Goal: Register for event/course

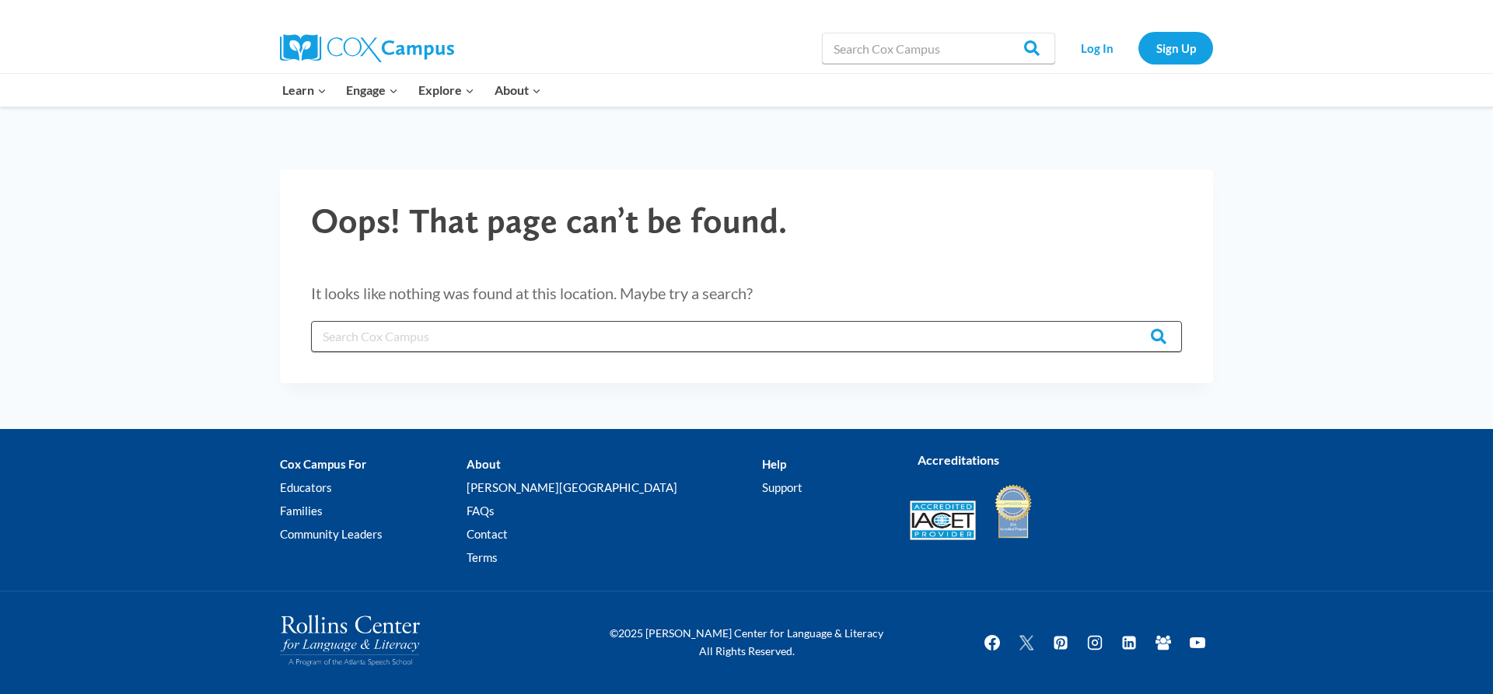
click at [509, 344] on input "Search in [URL][DOMAIN_NAME]" at bounding box center [746, 336] width 871 height 31
type input ","
type input "meaningful conversations"
click at [1121, 321] on input "Search" at bounding box center [1151, 336] width 61 height 31
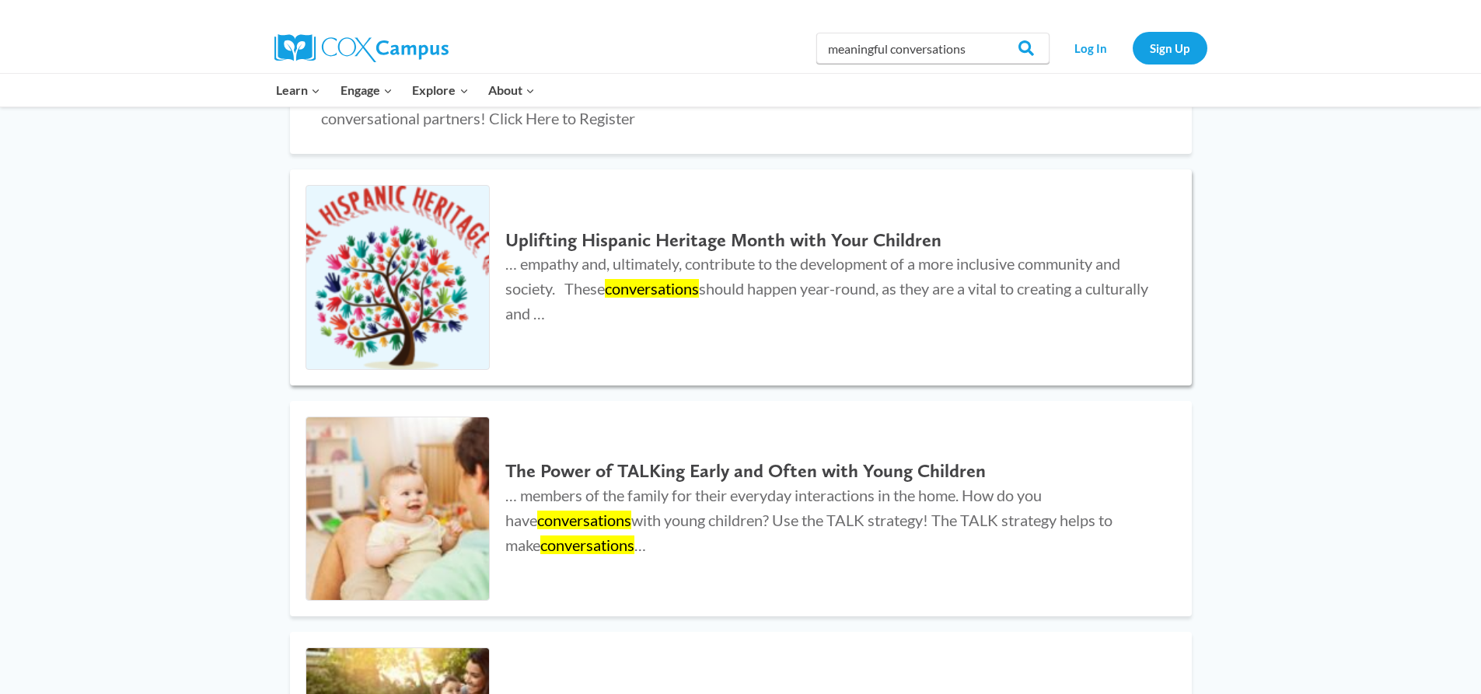
scroll to position [933, 0]
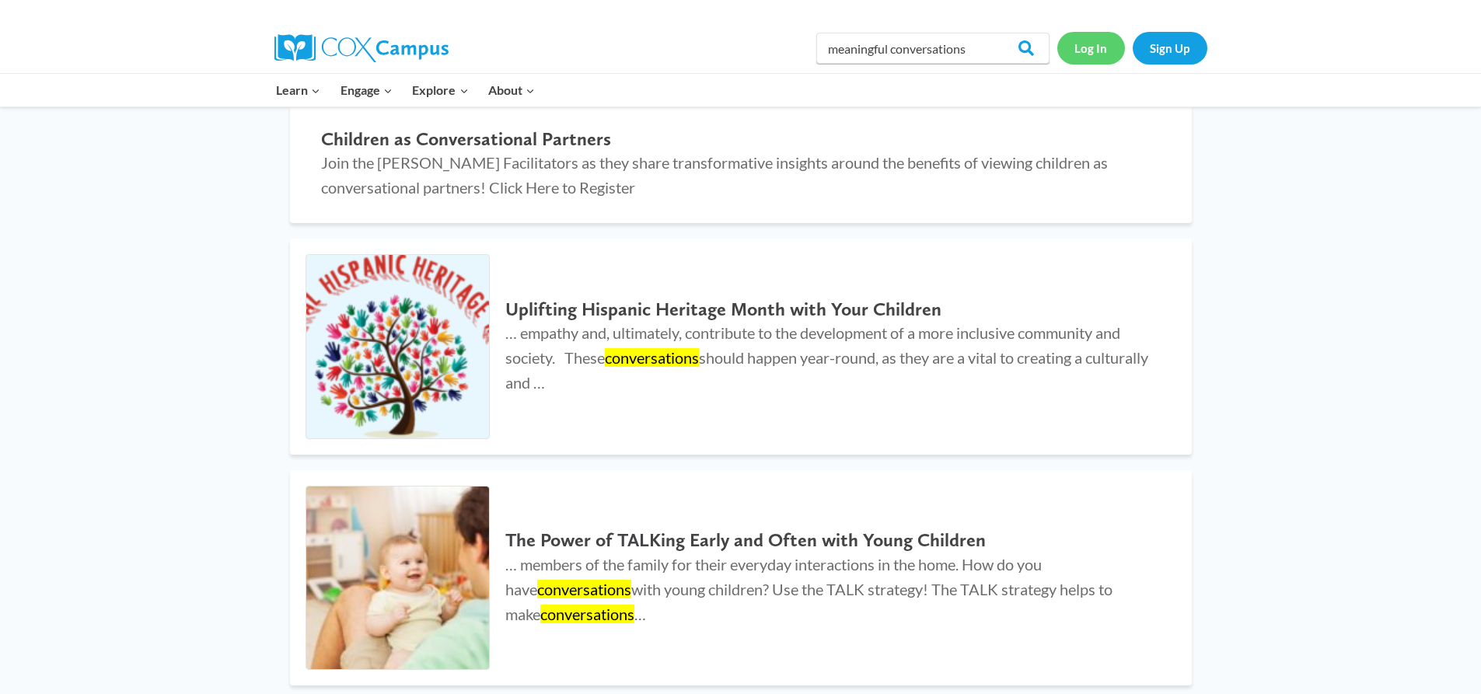
click at [1085, 47] on link "Log In" at bounding box center [1091, 48] width 68 height 32
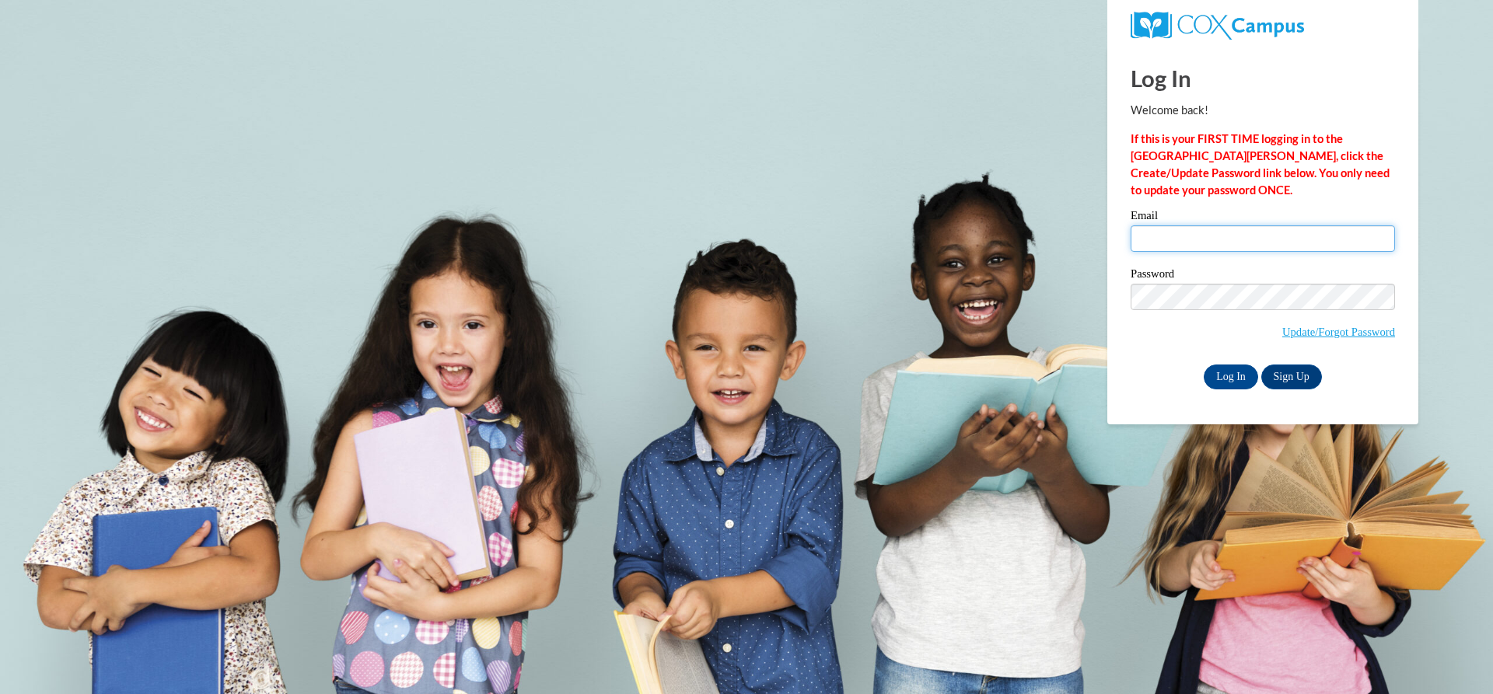
click at [1186, 232] on input "Email" at bounding box center [1262, 238] width 264 height 26
type input "terry.mcfarlin@yahoo.com"
click at [1225, 377] on input "Log In" at bounding box center [1230, 377] width 54 height 25
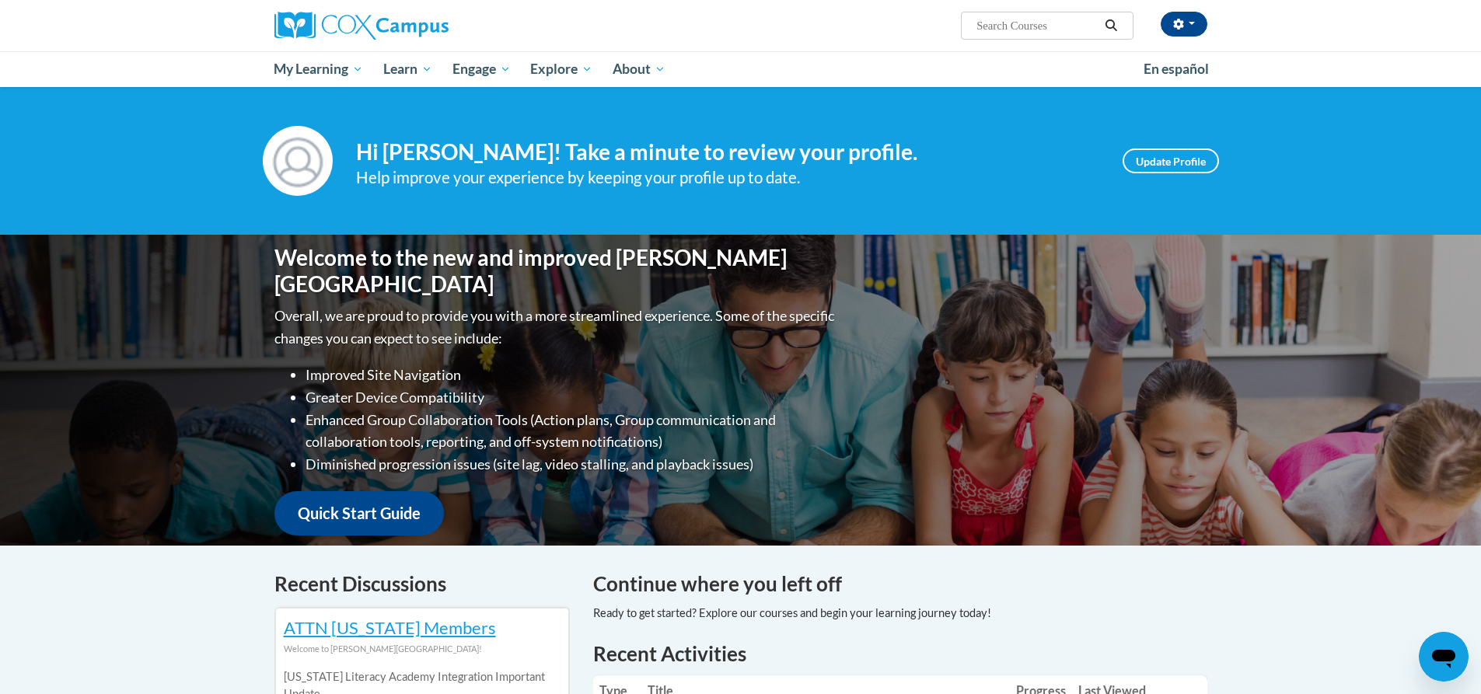
click at [991, 26] on input "Search..." at bounding box center [1037, 25] width 124 height 19
click at [1028, 24] on input "mwaningful conversations" at bounding box center [1037, 25] width 124 height 19
type input "meaningful conversations"
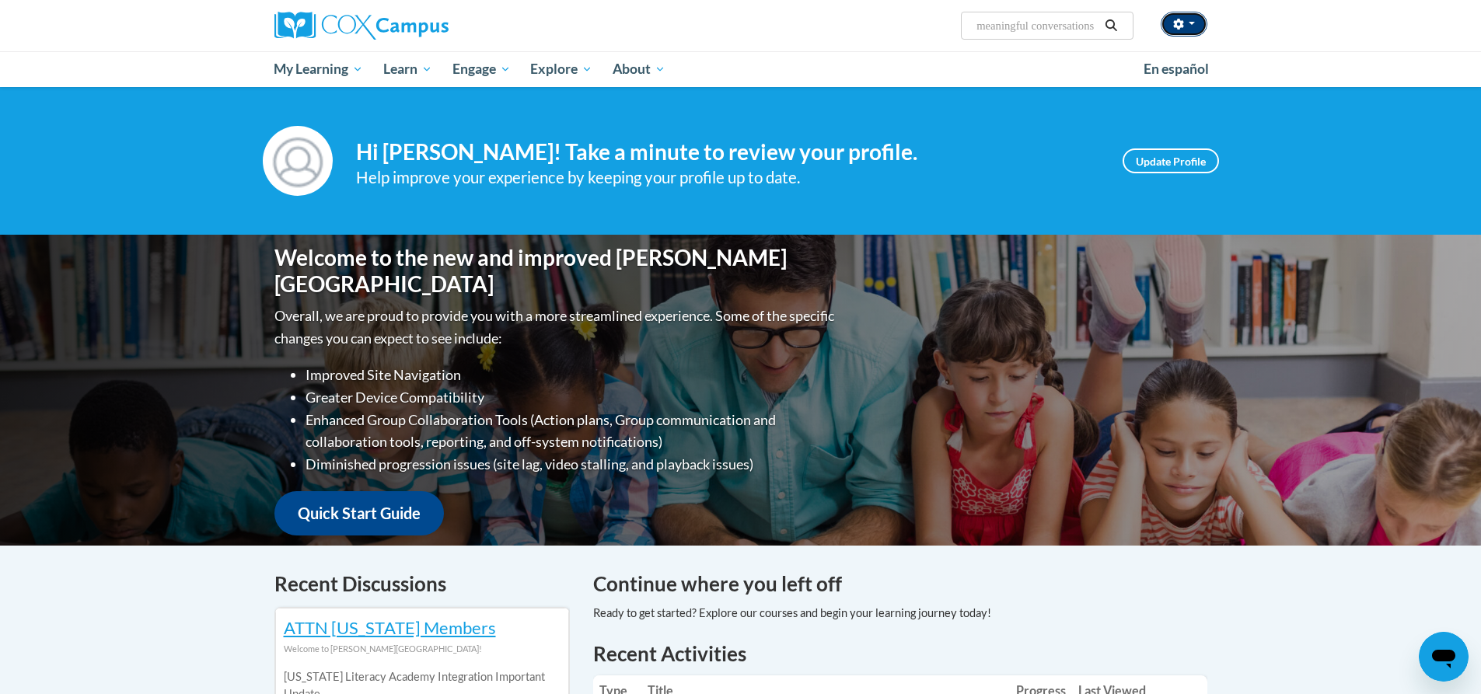
click at [1176, 19] on icon "button" at bounding box center [1178, 24] width 11 height 11
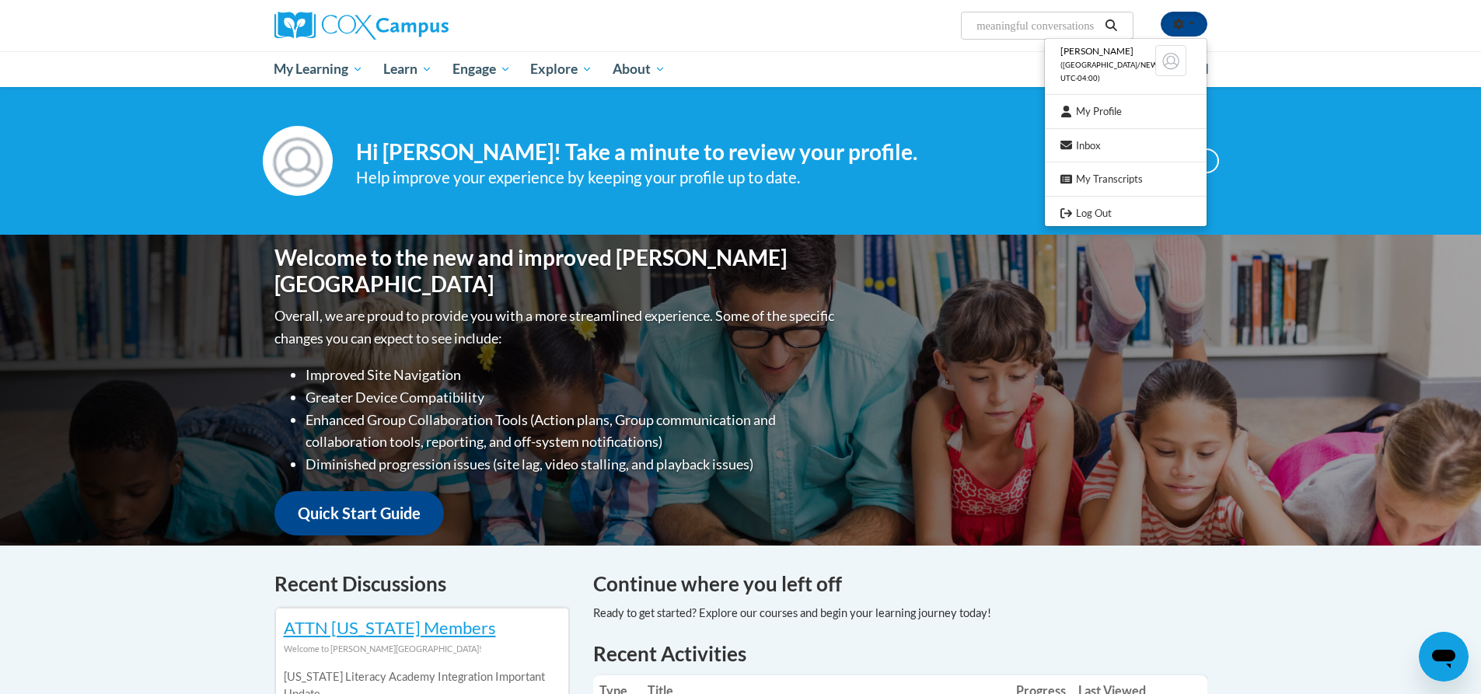
click at [951, 101] on div "Your profile Hi Terry McFarlin! Take a minute to review your profile. Help impr…" at bounding box center [740, 161] width 1481 height 148
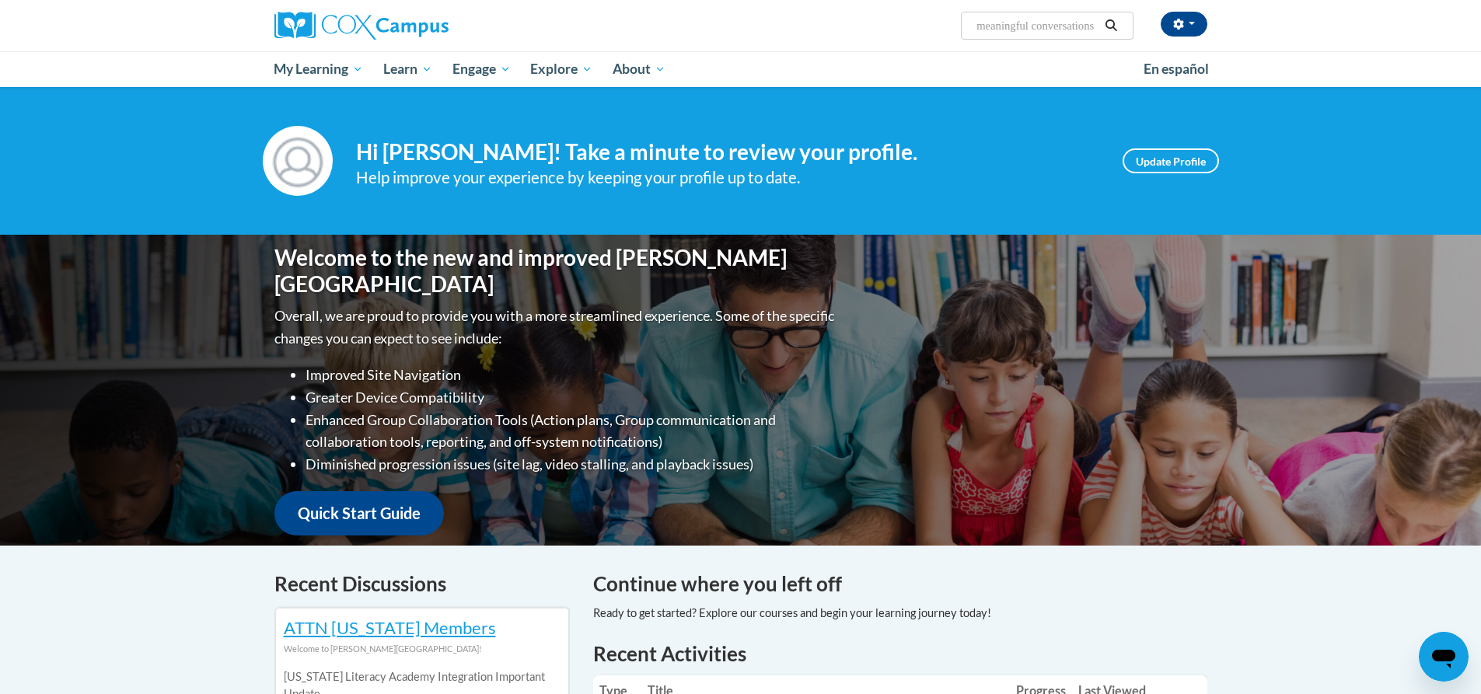
click at [1109, 23] on icon "Search" at bounding box center [1111, 25] width 14 height 12
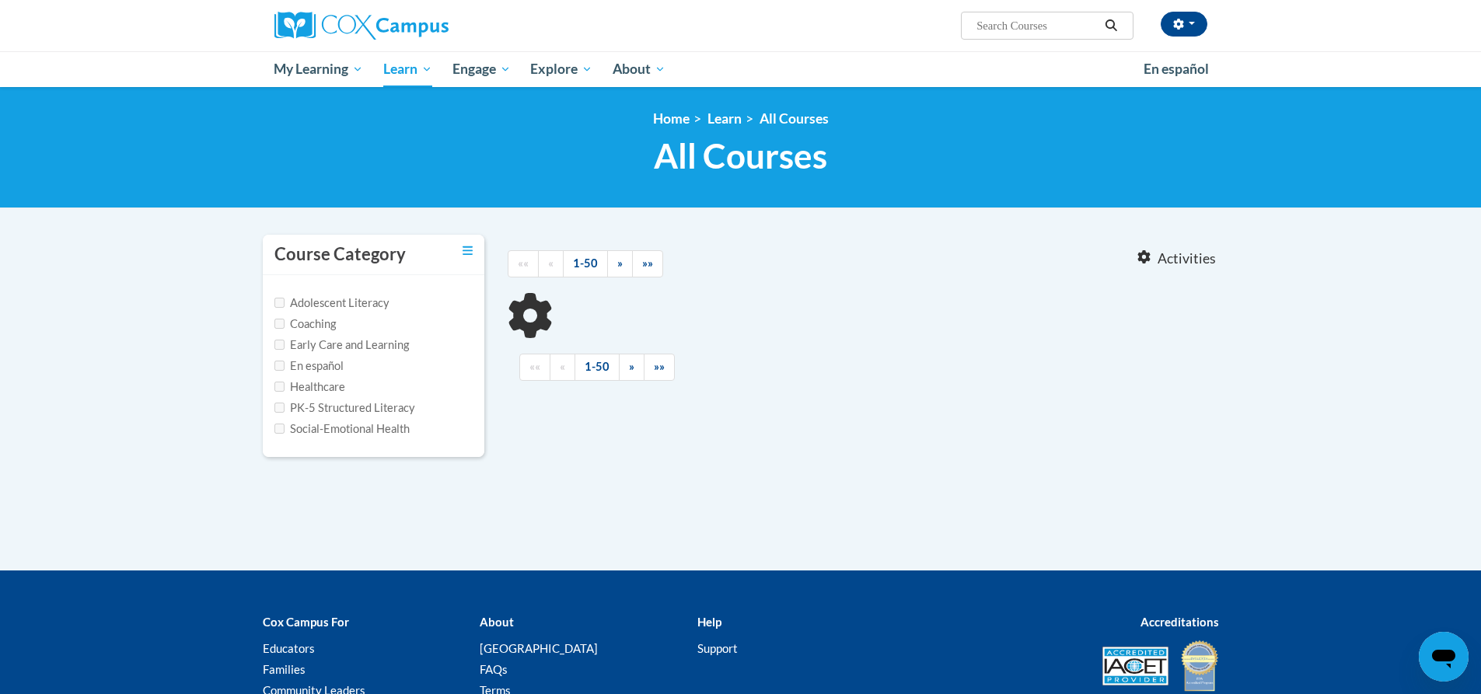
type input "meaningful conversations"
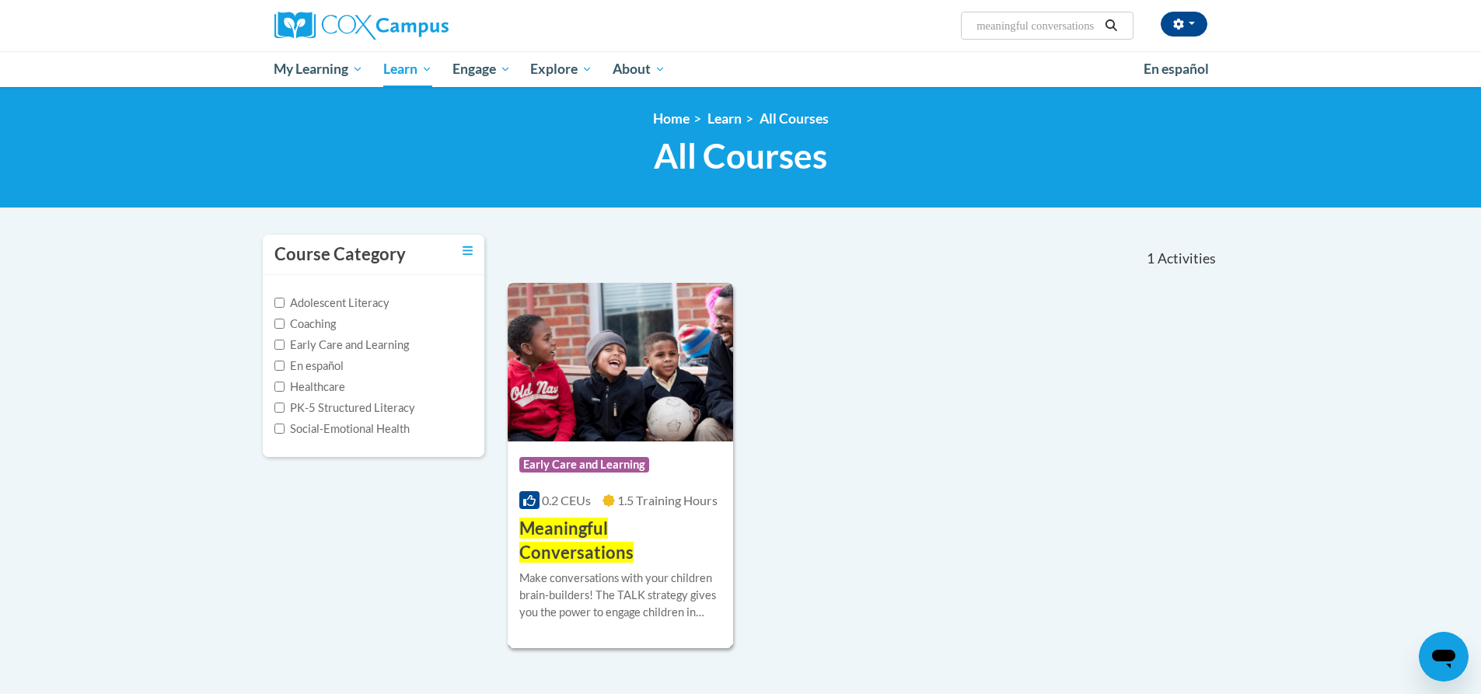
click at [616, 524] on span "Meaningful Conversations" at bounding box center [576, 540] width 114 height 45
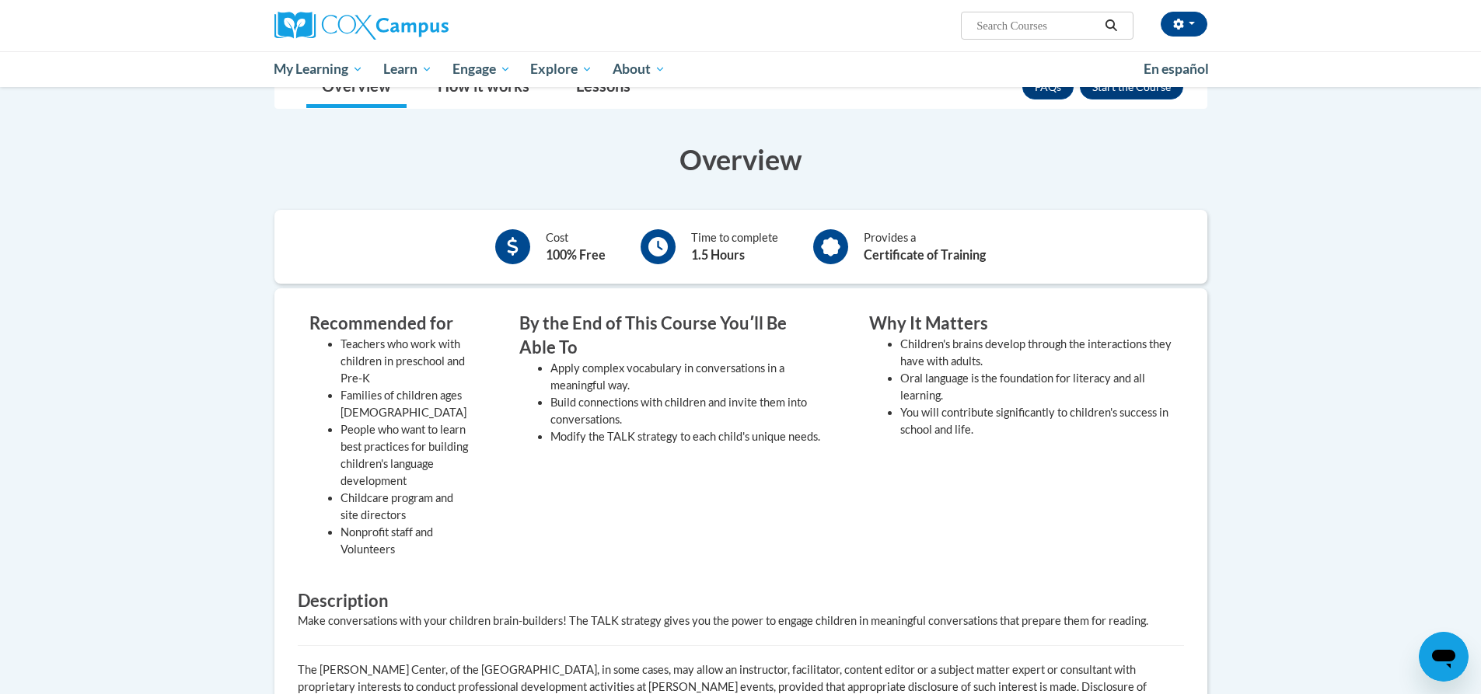
scroll to position [155, 0]
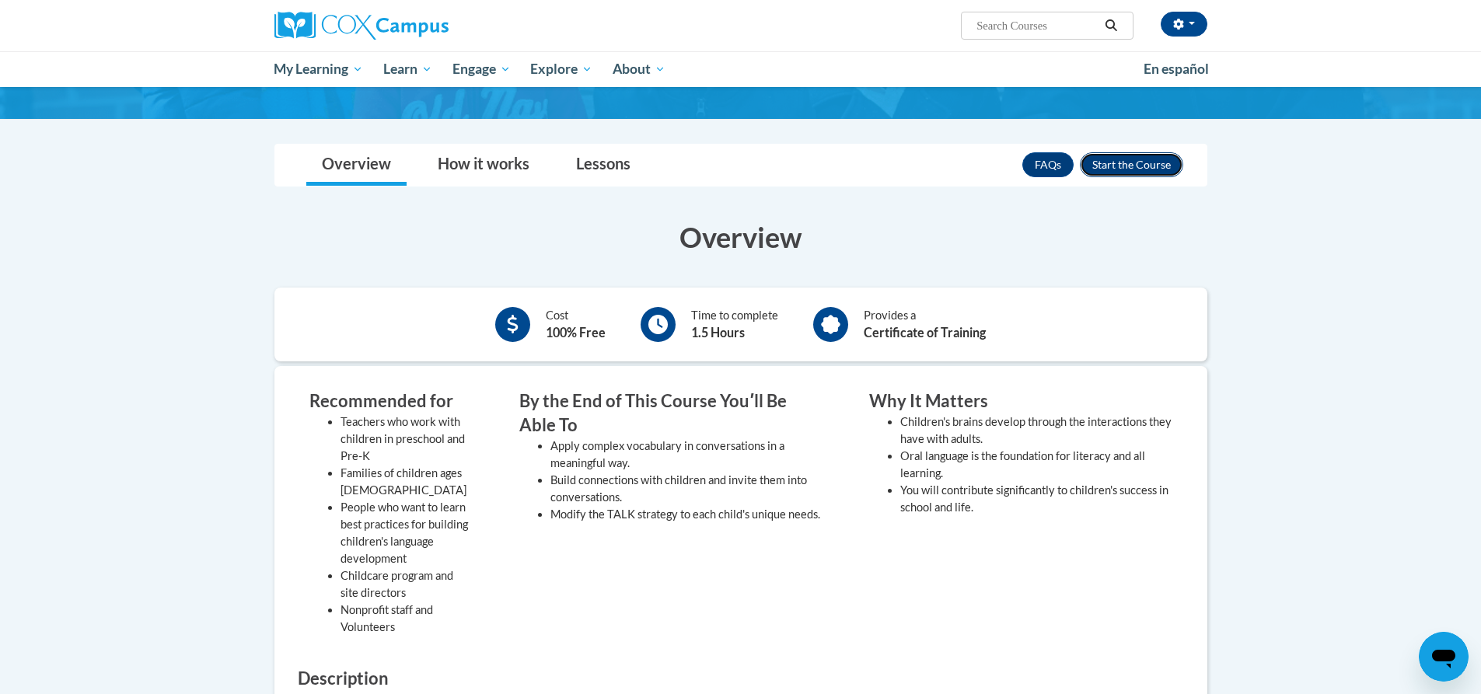
click at [1134, 163] on button "Enroll" at bounding box center [1131, 164] width 103 height 25
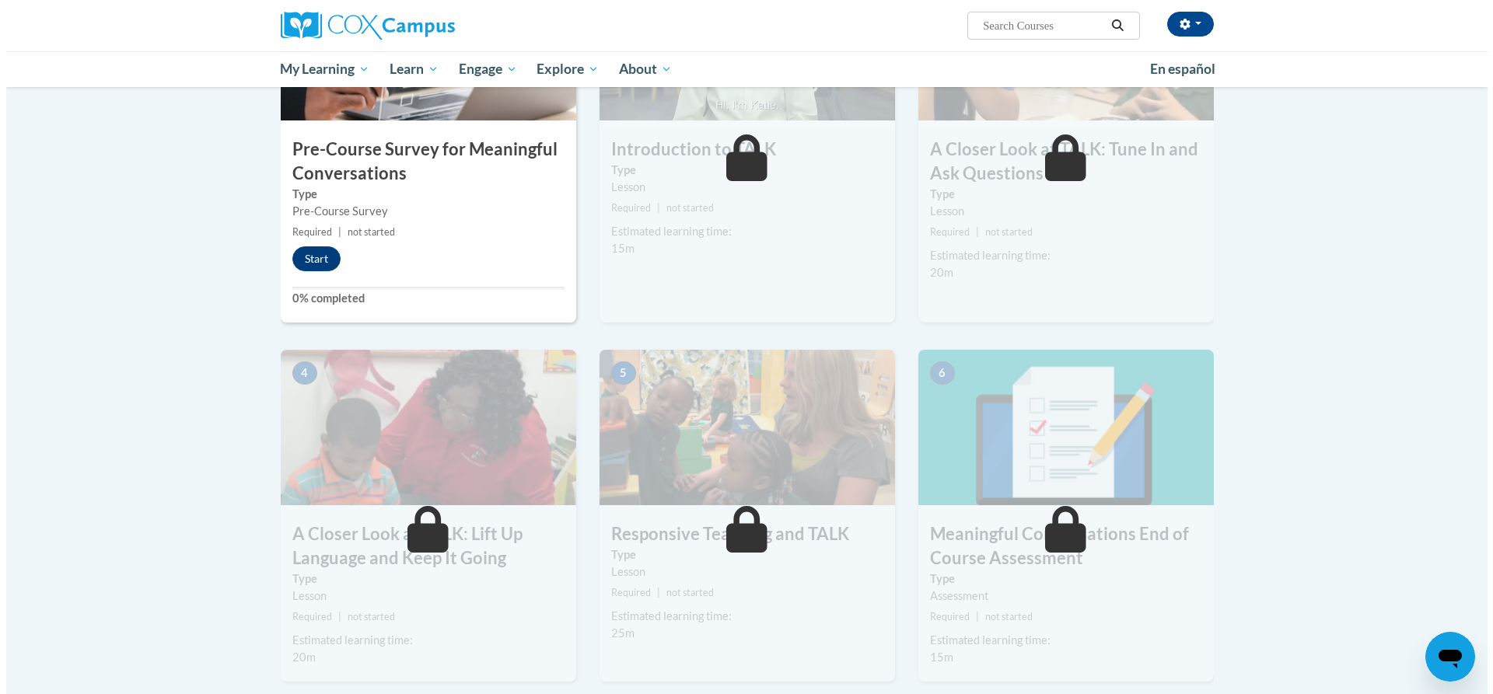
scroll to position [311, 0]
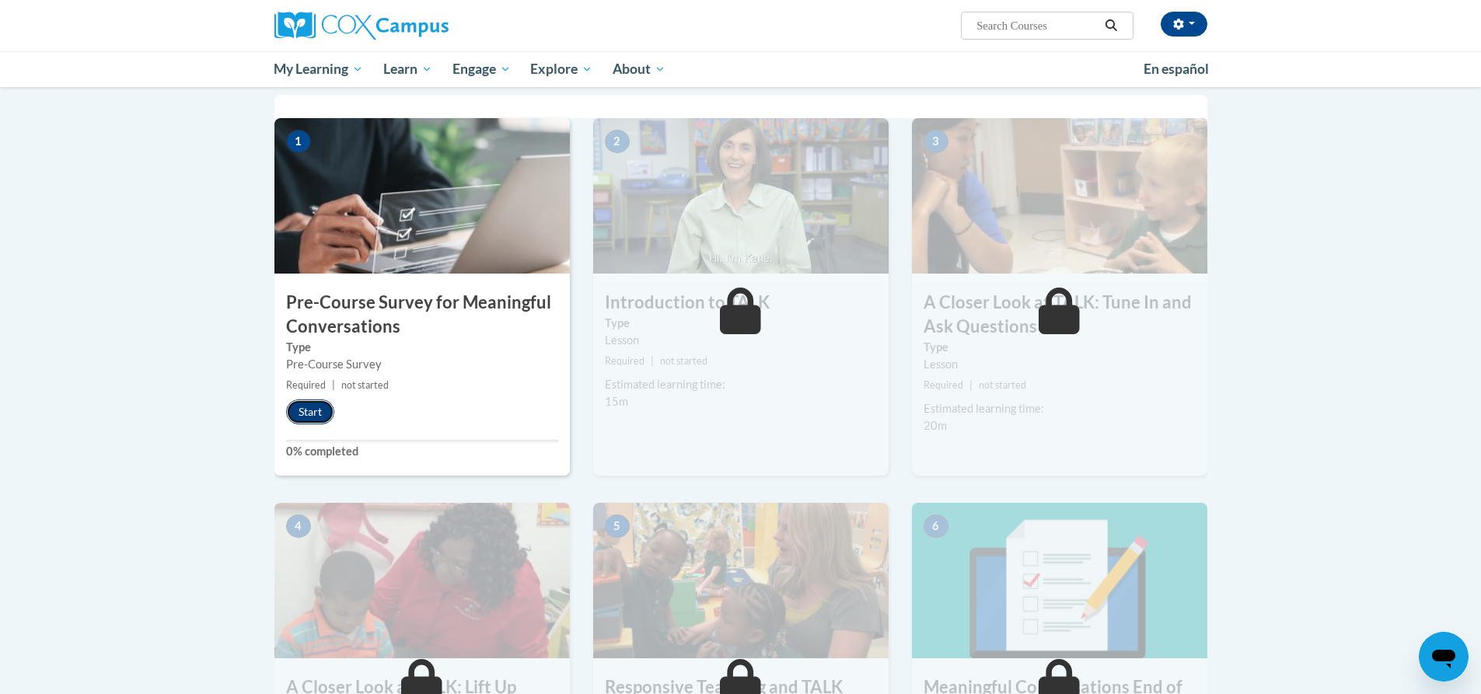
click at [316, 411] on button "Start" at bounding box center [310, 412] width 48 height 25
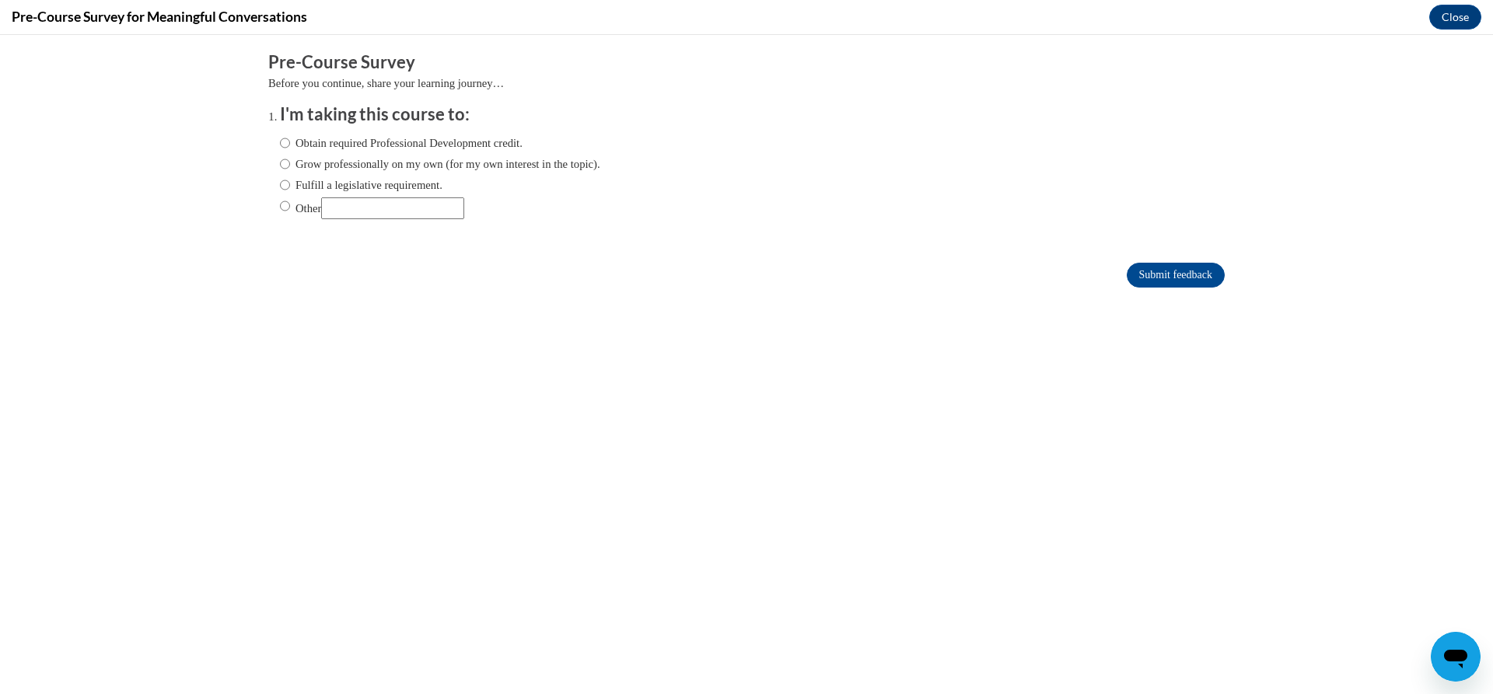
scroll to position [0, 0]
click at [280, 144] on input "Obtain required Professional Development credit." at bounding box center [285, 142] width 10 height 17
radio input "true"
click at [1143, 272] on input "Submit feedback" at bounding box center [1176, 275] width 98 height 25
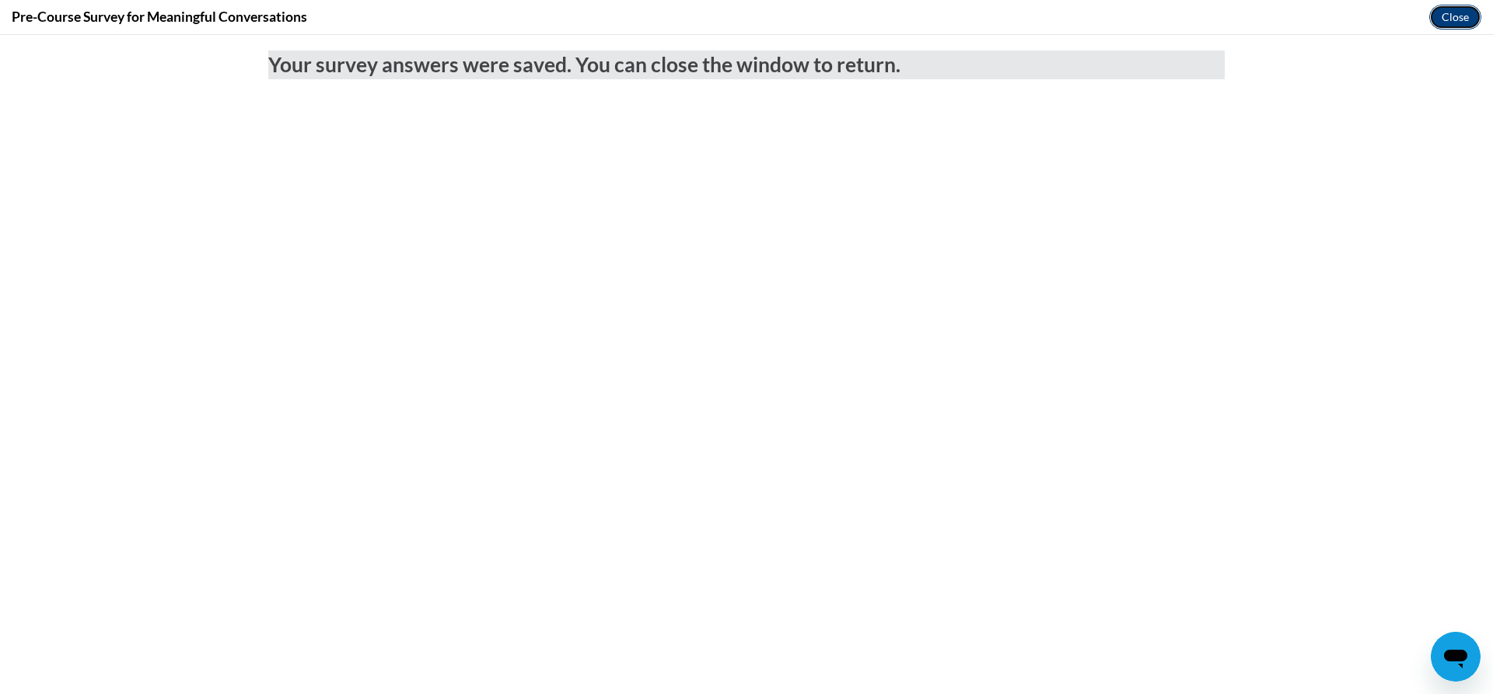
click at [1449, 17] on button "Close" at bounding box center [1455, 17] width 52 height 25
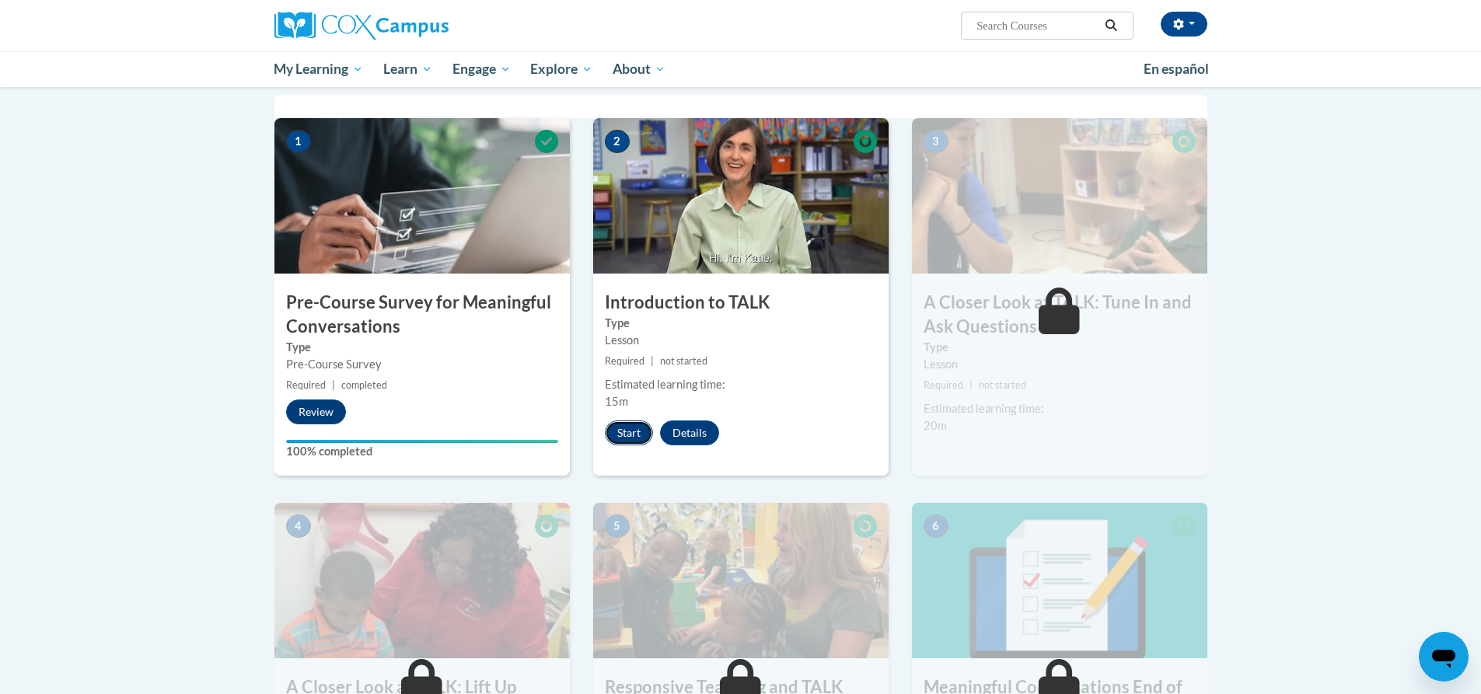
click at [627, 431] on button "Start" at bounding box center [629, 433] width 48 height 25
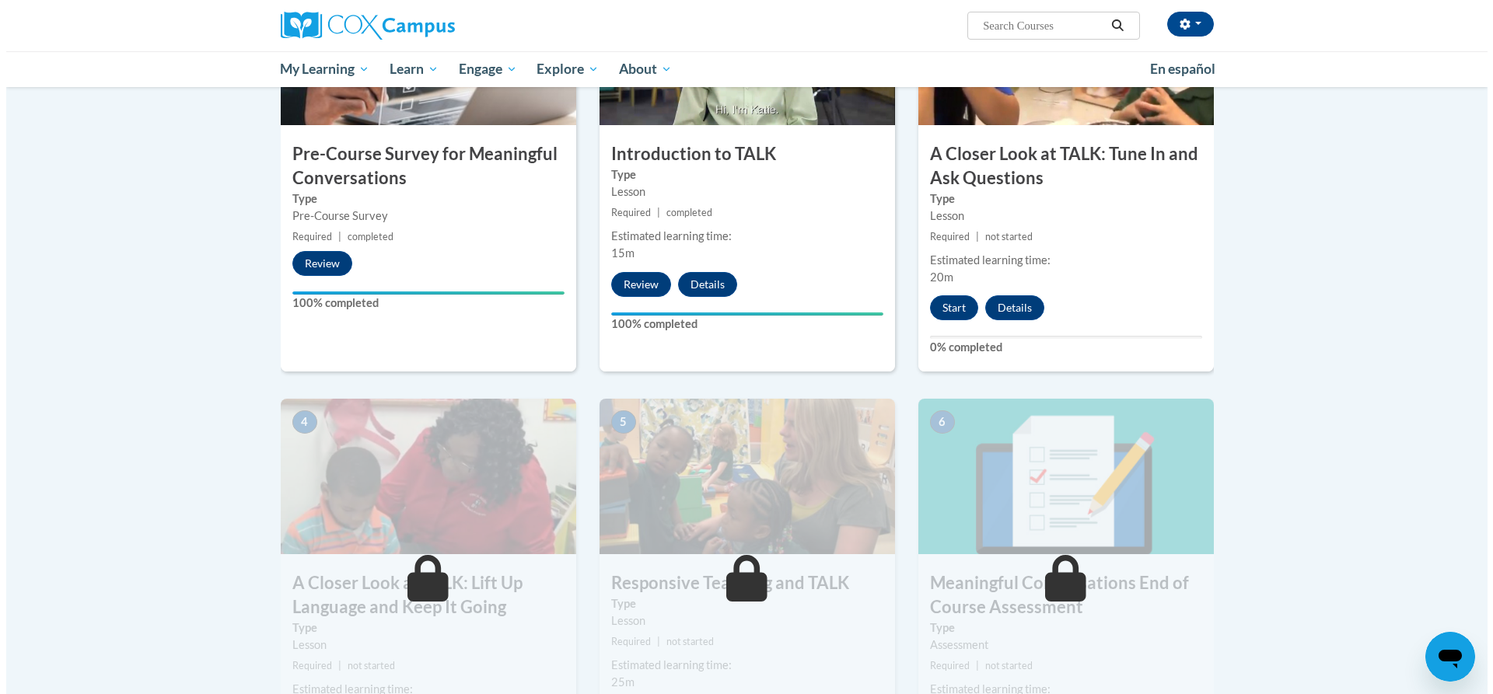
scroll to position [466, 0]
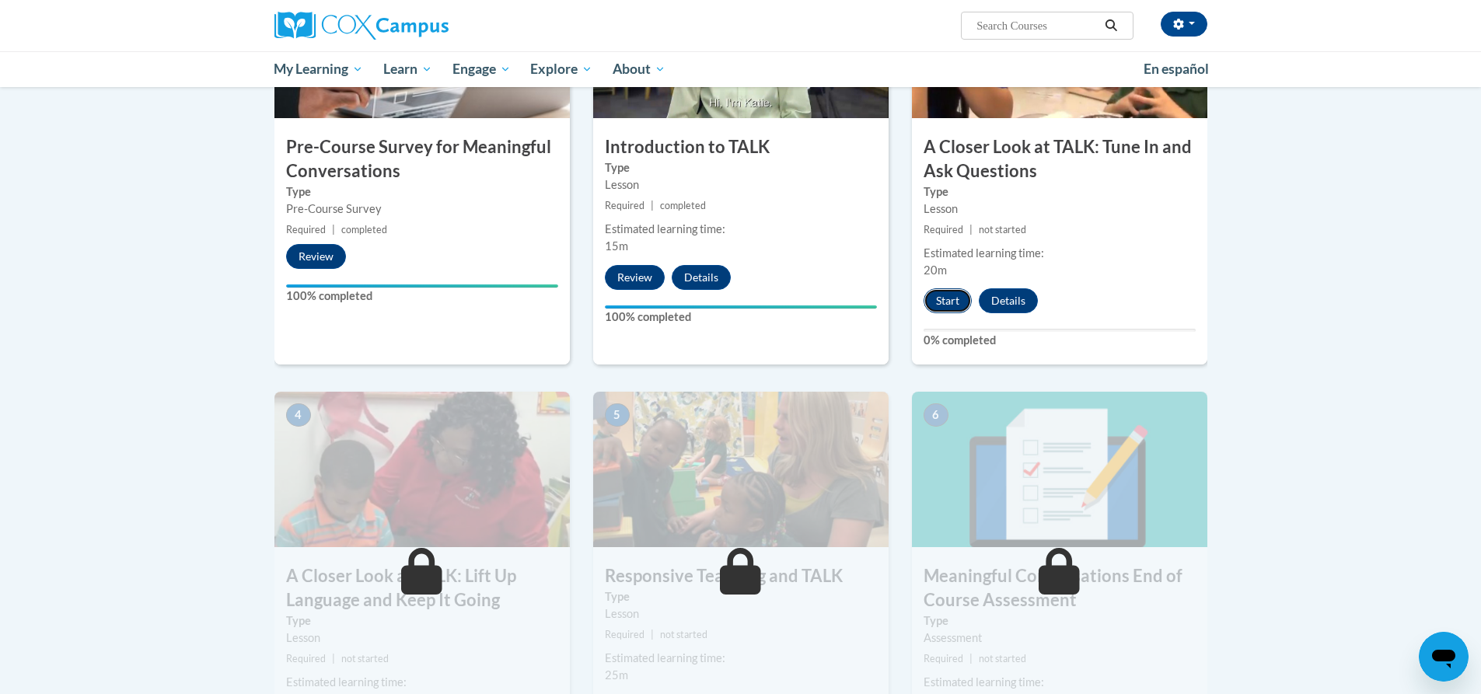
click at [947, 305] on button "Start" at bounding box center [948, 300] width 48 height 25
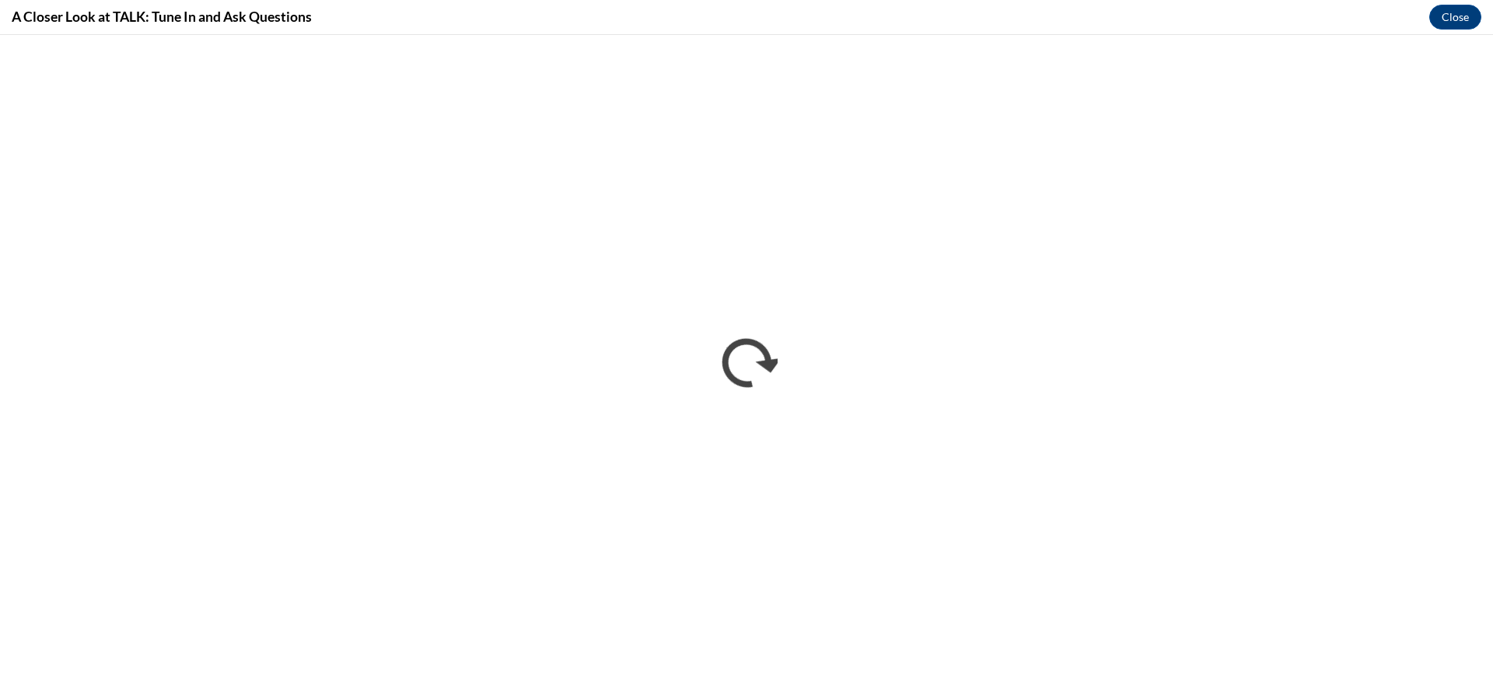
scroll to position [0, 0]
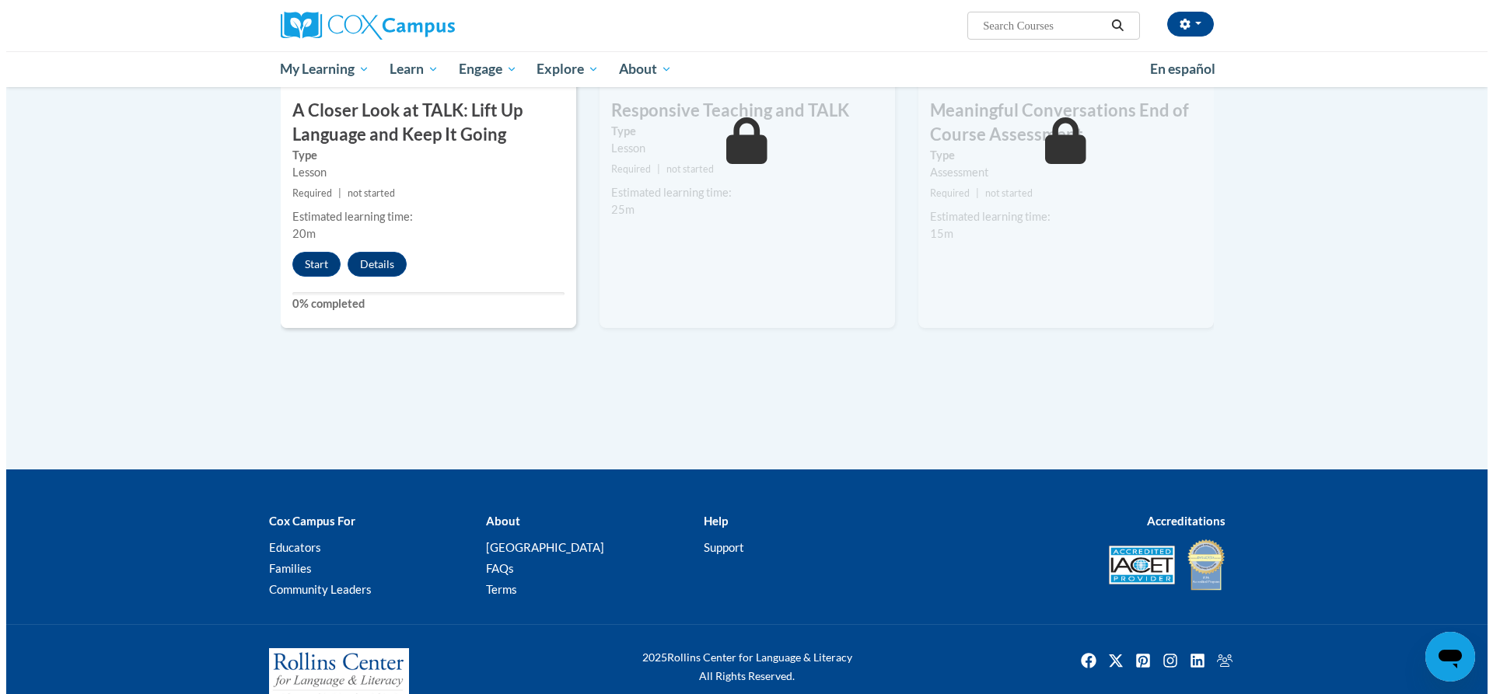
scroll to position [933, 0]
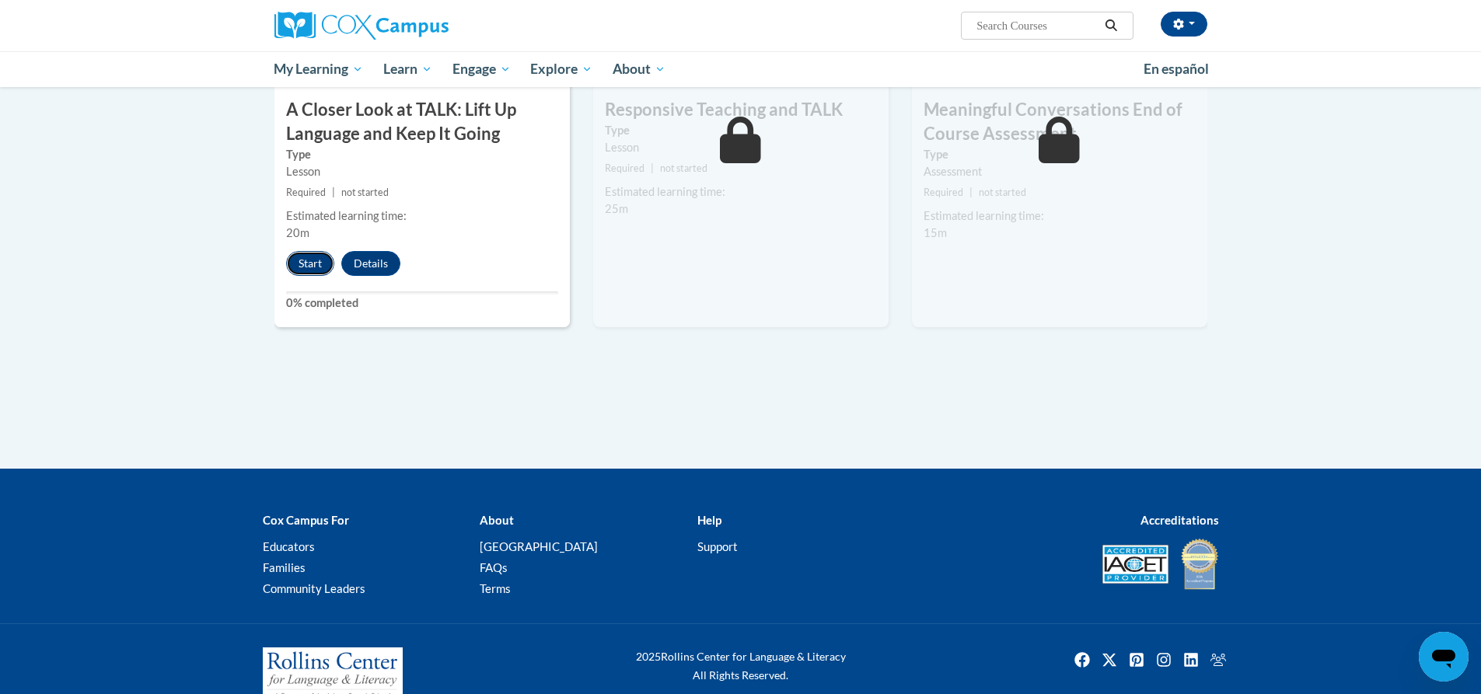
click at [308, 261] on button "Start" at bounding box center [310, 263] width 48 height 25
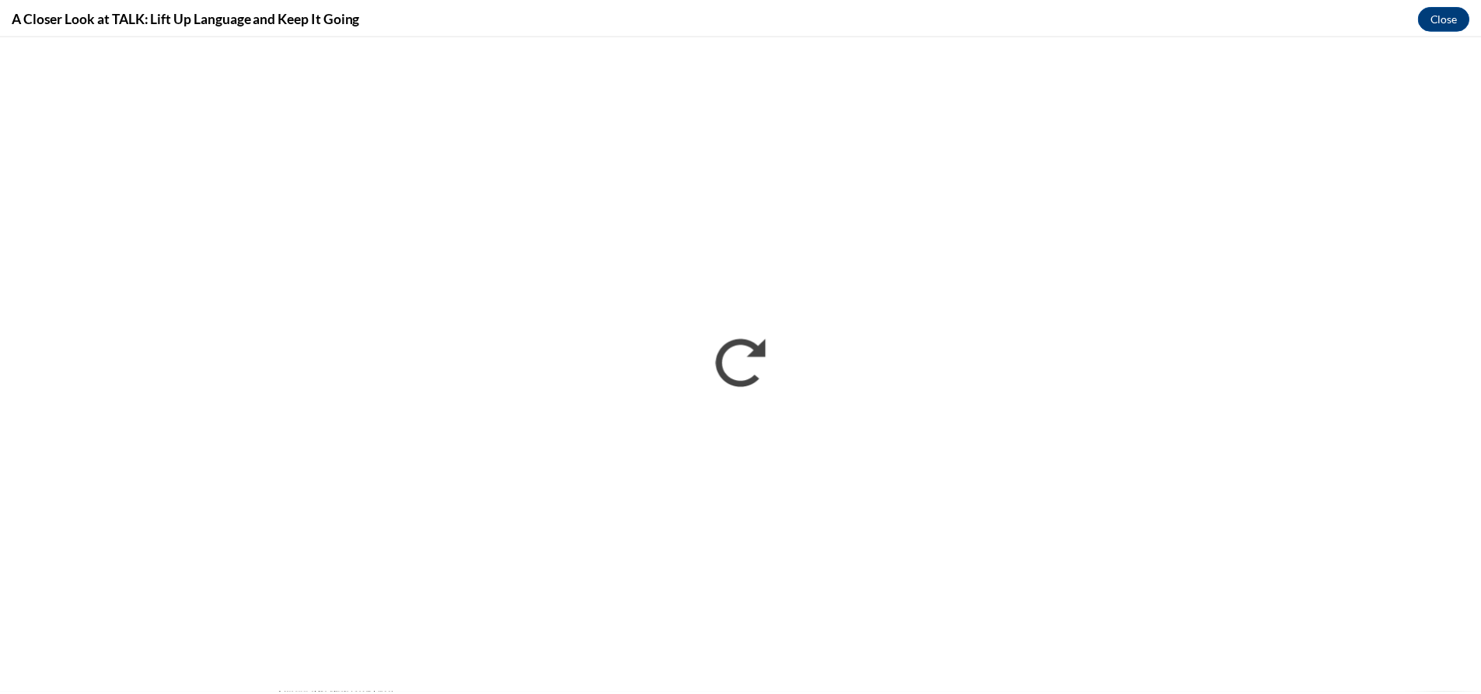
scroll to position [0, 0]
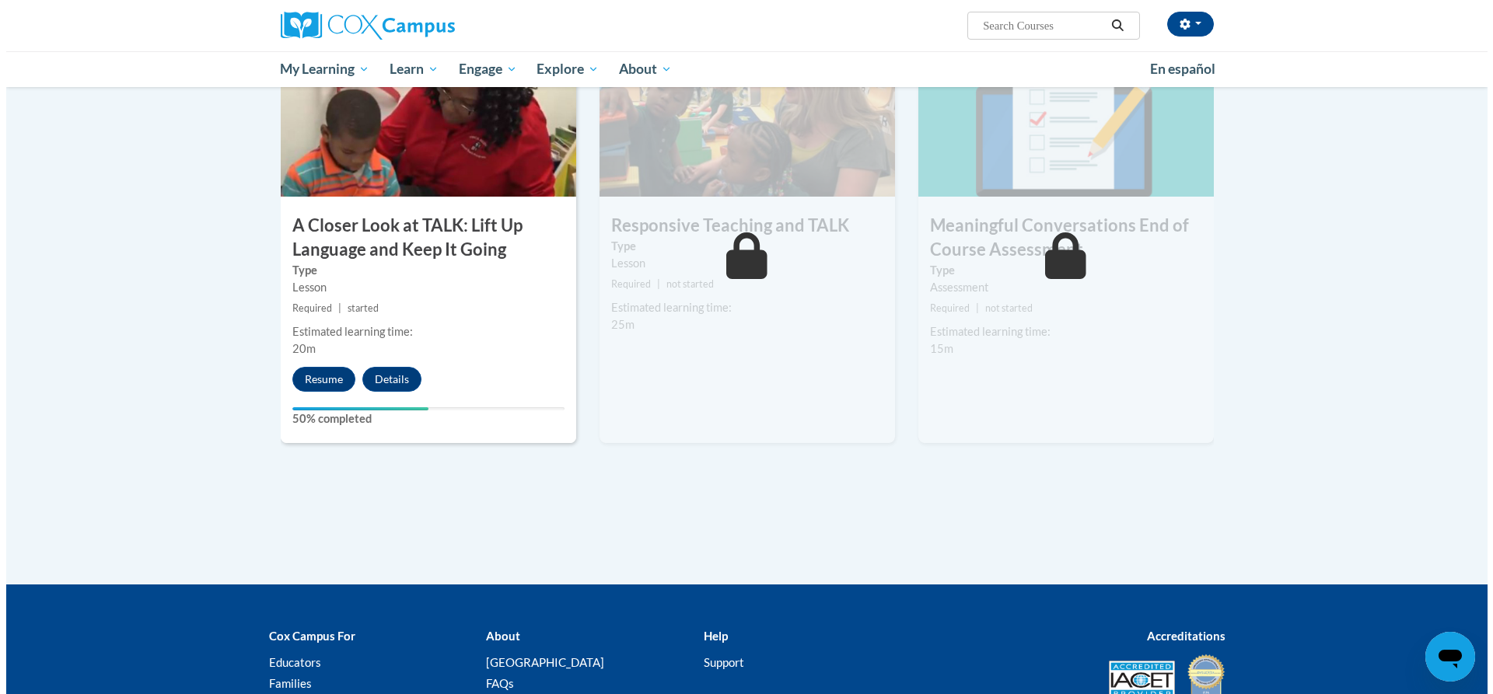
scroll to position [855, 0]
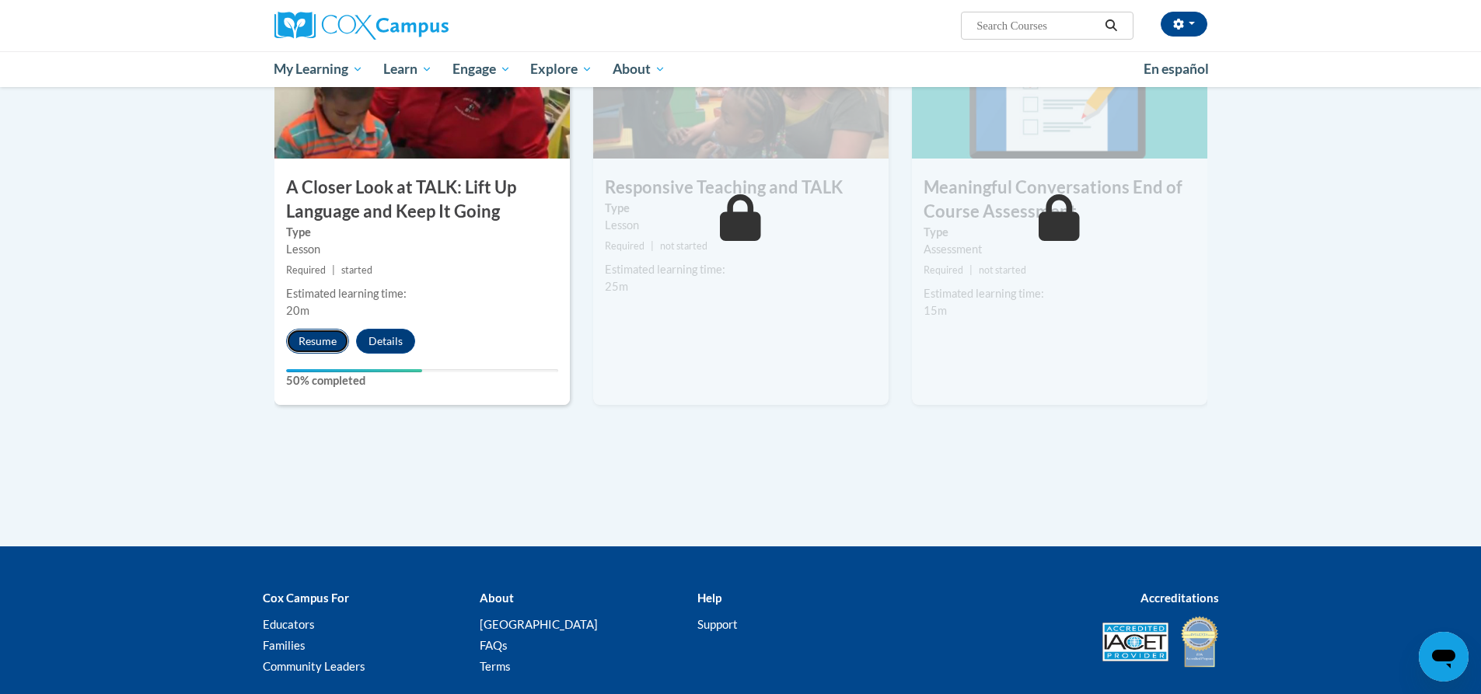
click at [312, 338] on button "Resume" at bounding box center [317, 341] width 63 height 25
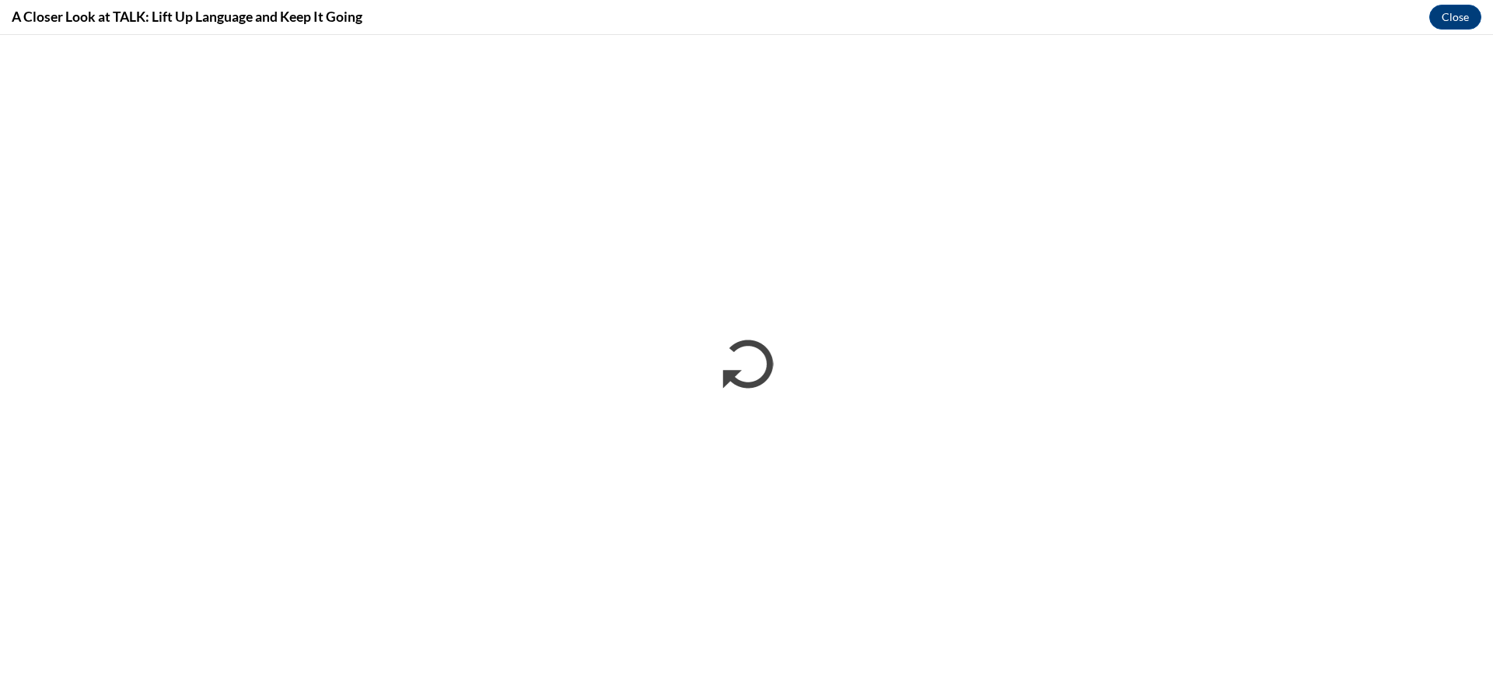
scroll to position [0, 0]
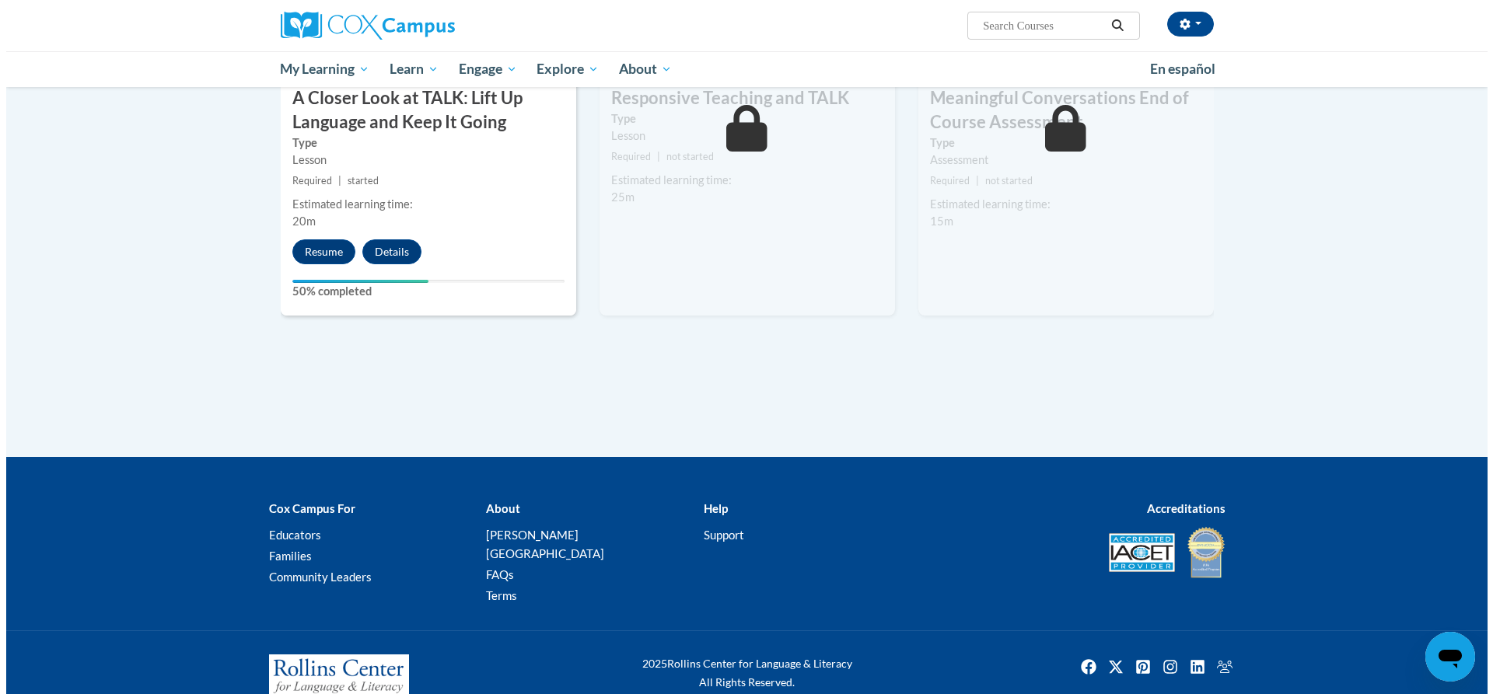
scroll to position [964, 0]
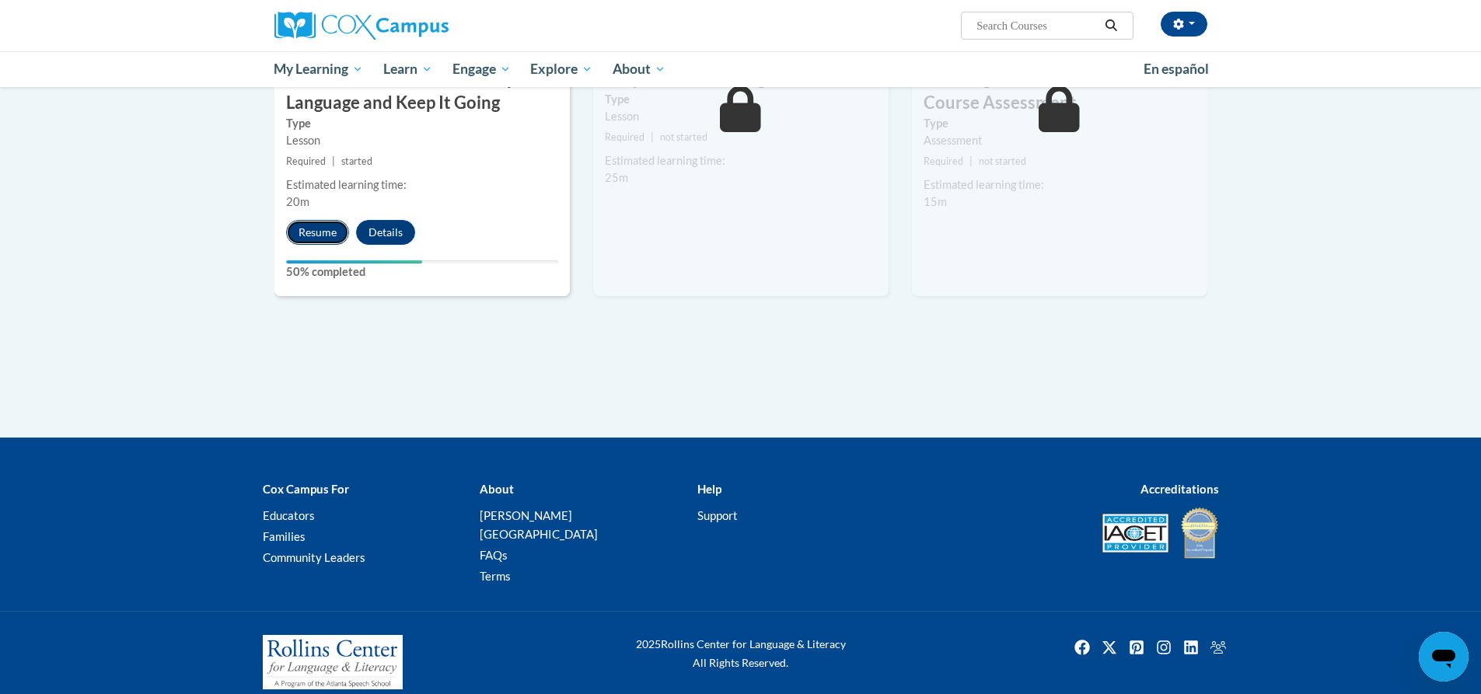
click at [310, 232] on button "Resume" at bounding box center [317, 232] width 63 height 25
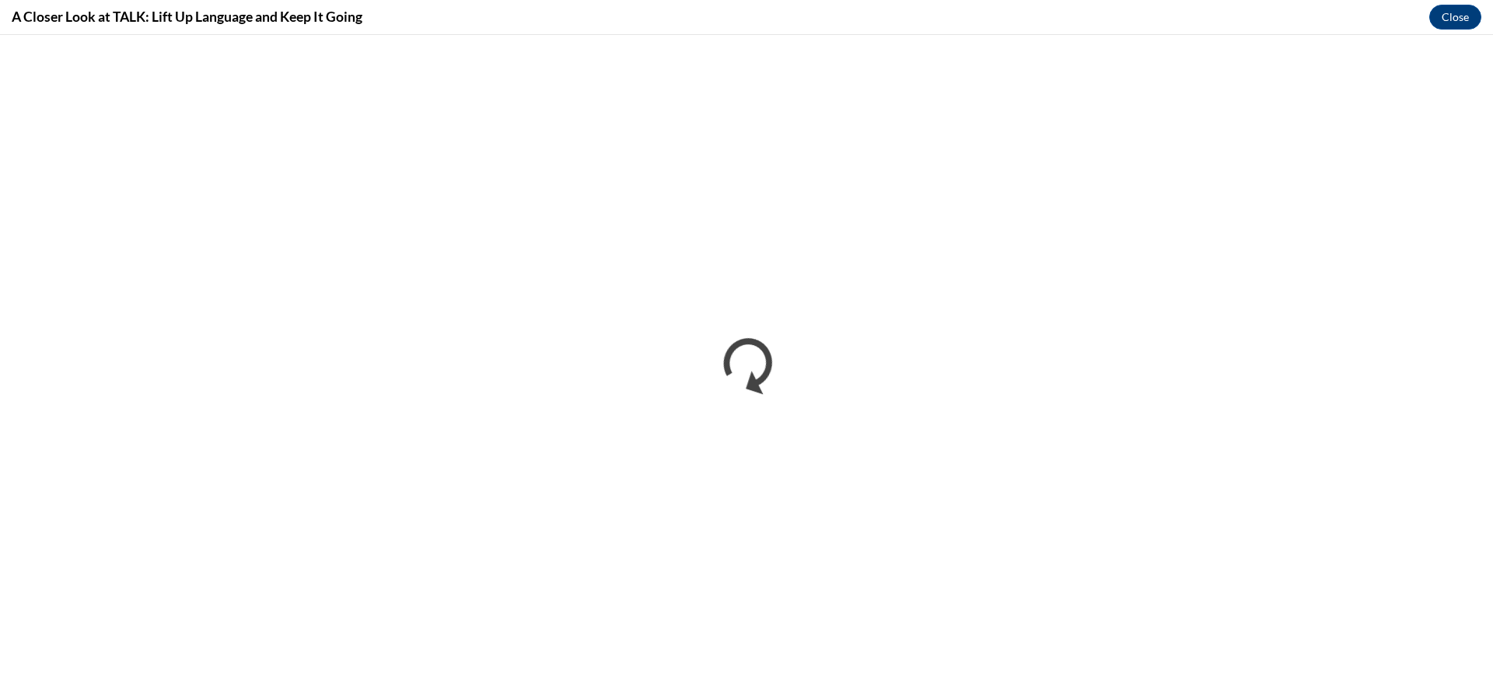
scroll to position [0, 0]
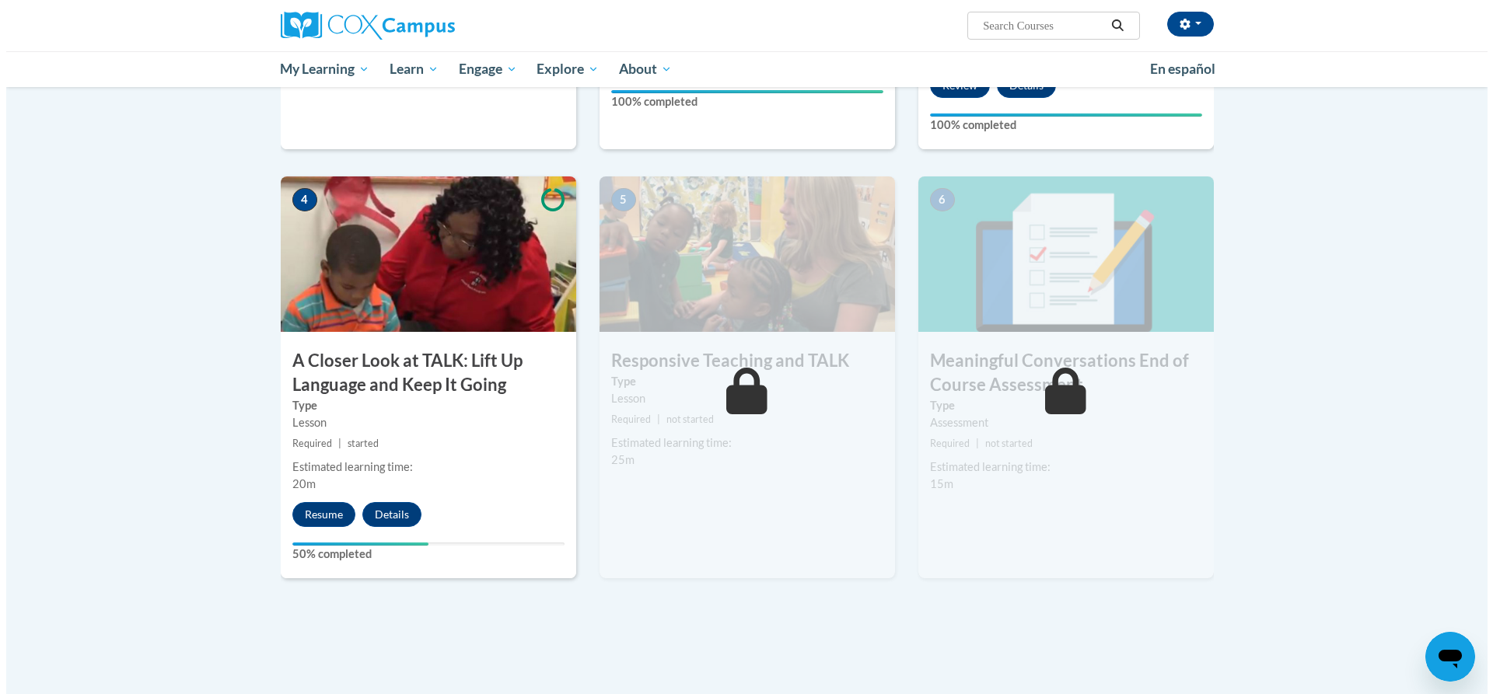
scroll to position [777, 0]
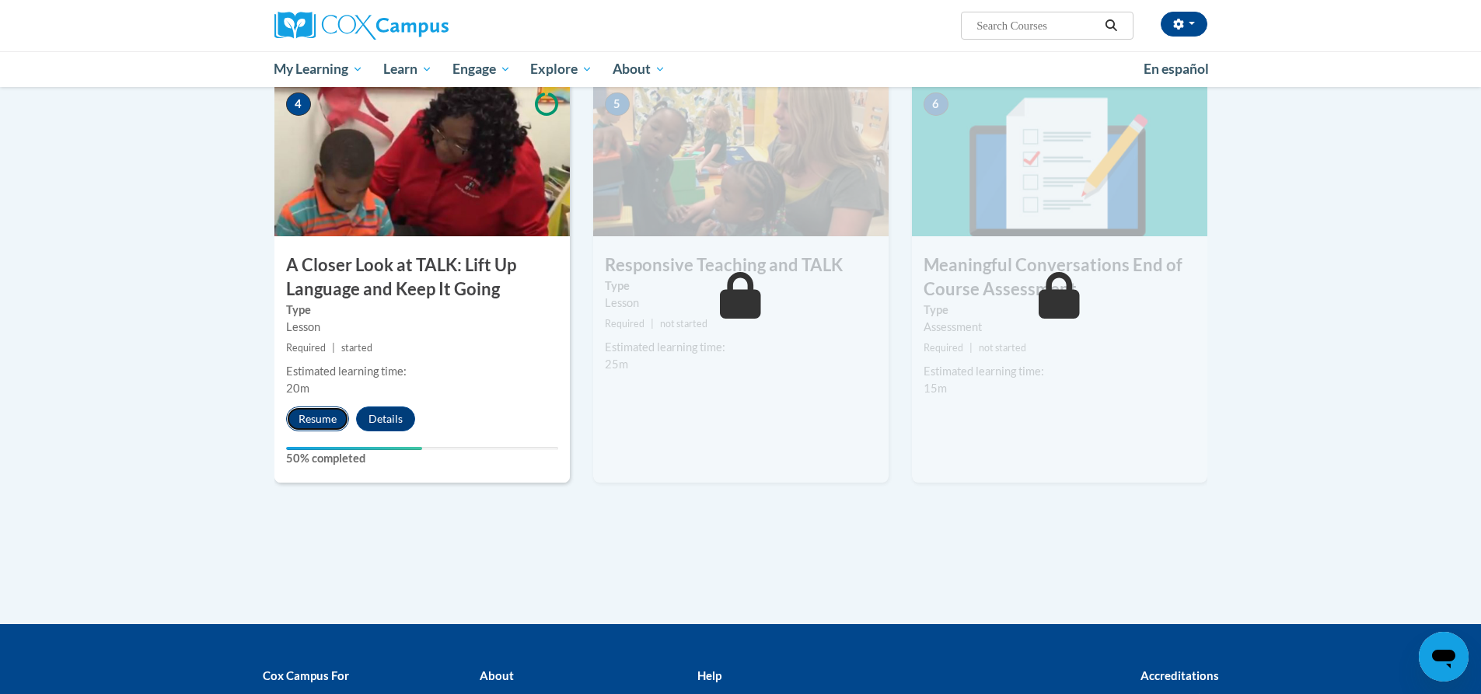
click at [320, 416] on button "Resume" at bounding box center [317, 419] width 63 height 25
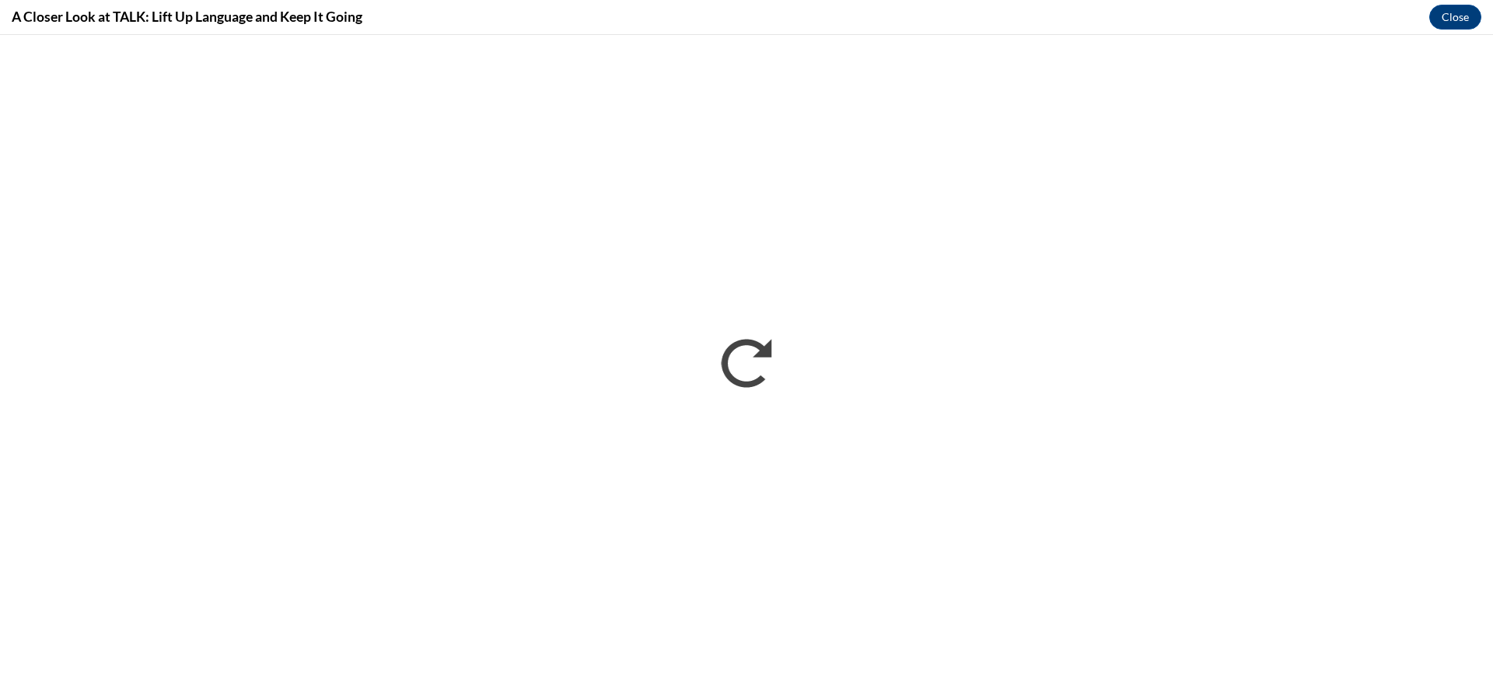
scroll to position [0, 0]
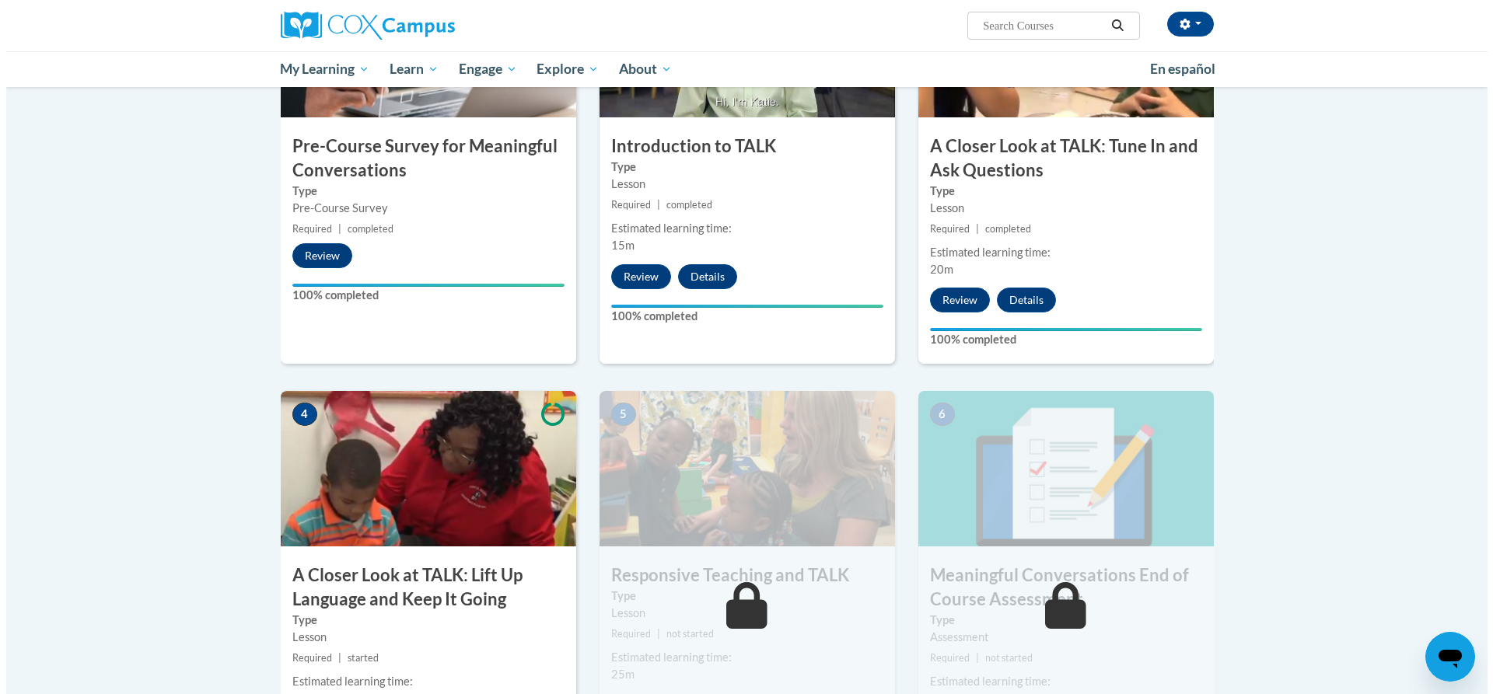
scroll to position [777, 0]
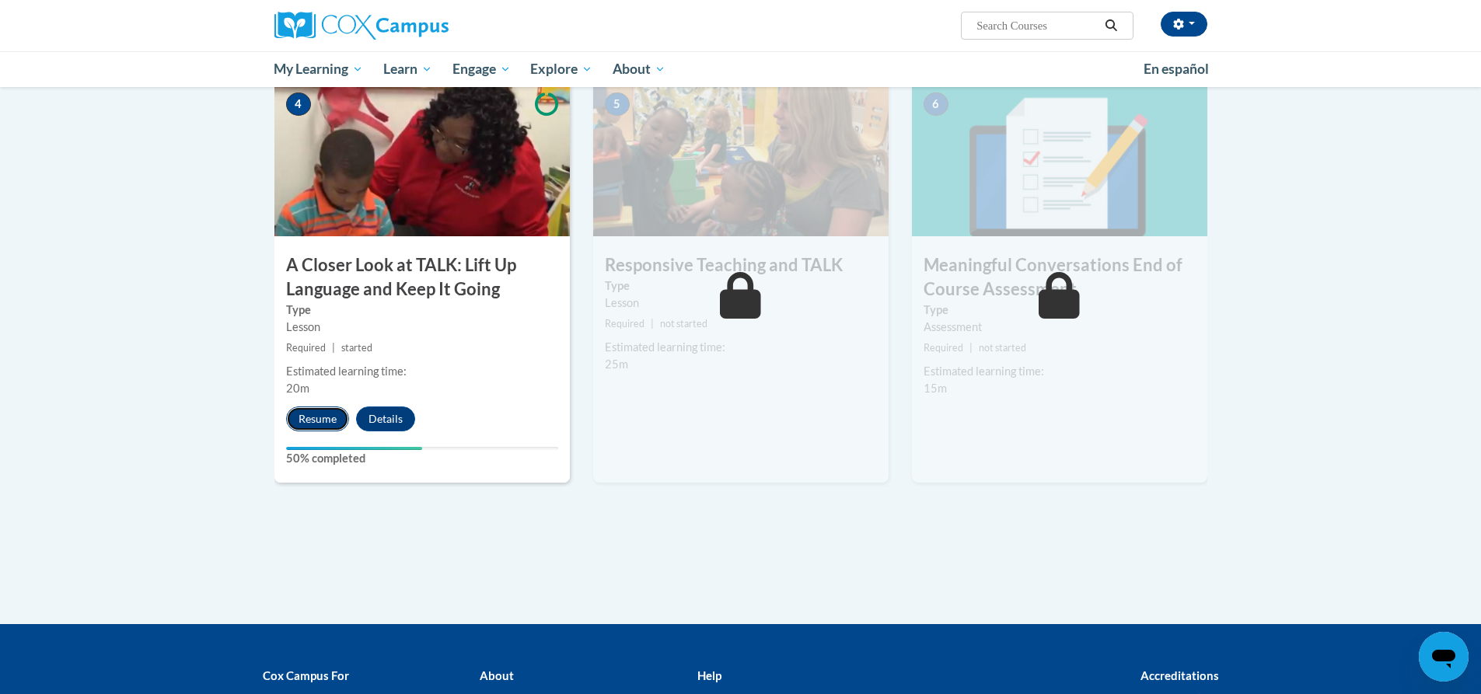
click at [319, 418] on button "Resume" at bounding box center [317, 419] width 63 height 25
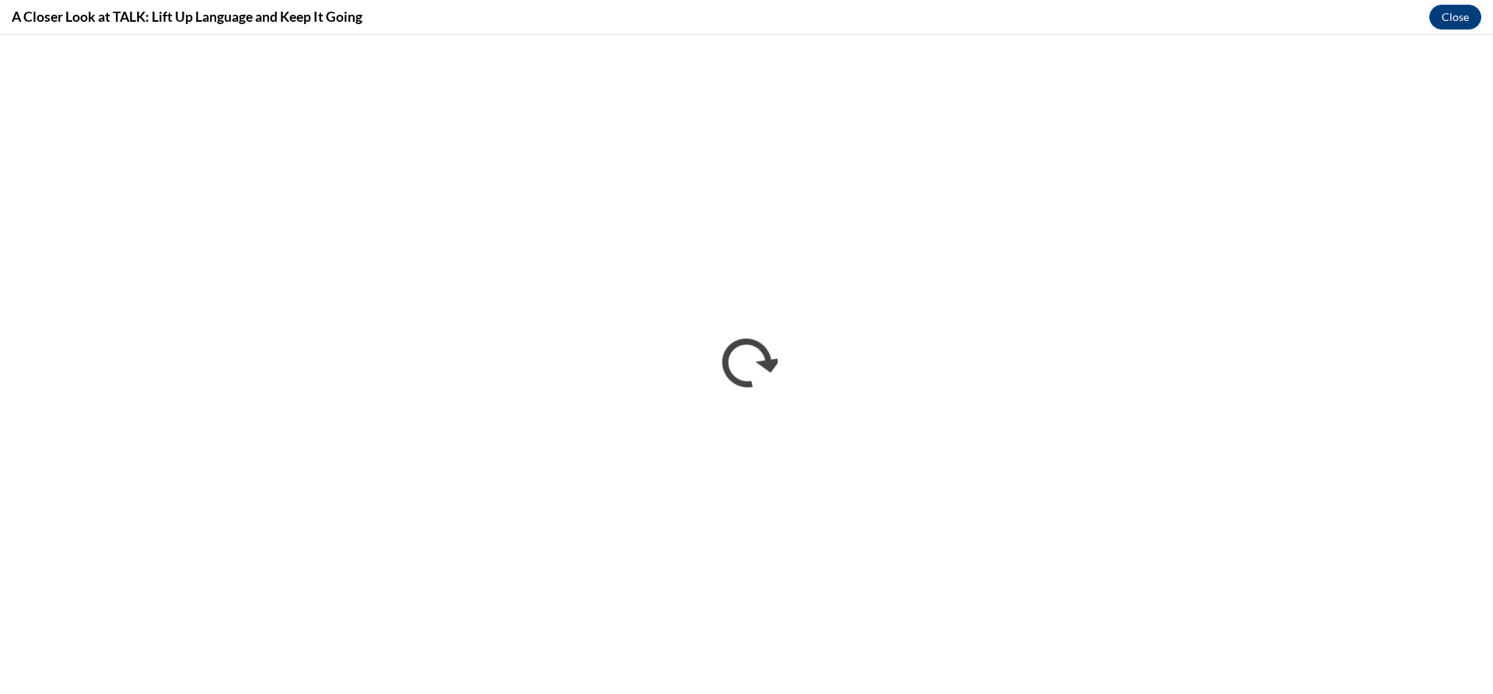
scroll to position [0, 0]
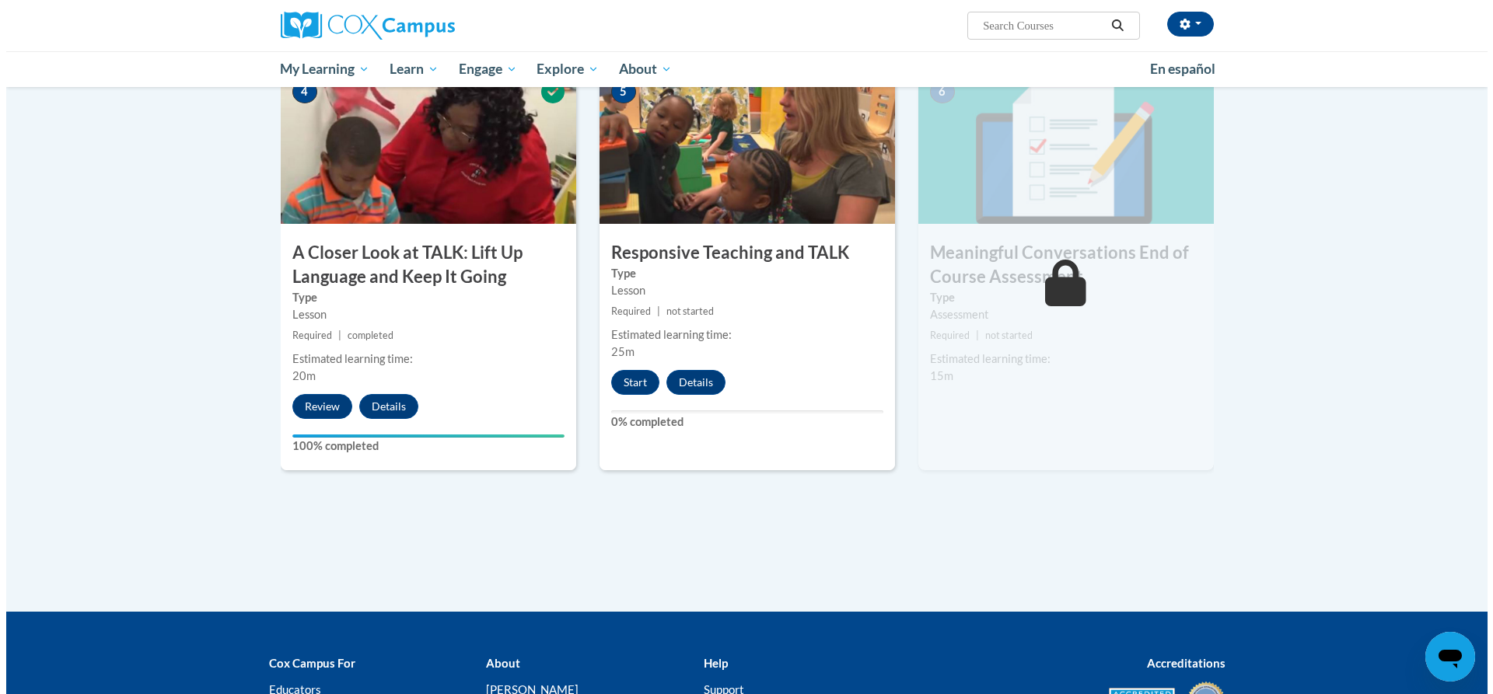
scroll to position [700, 0]
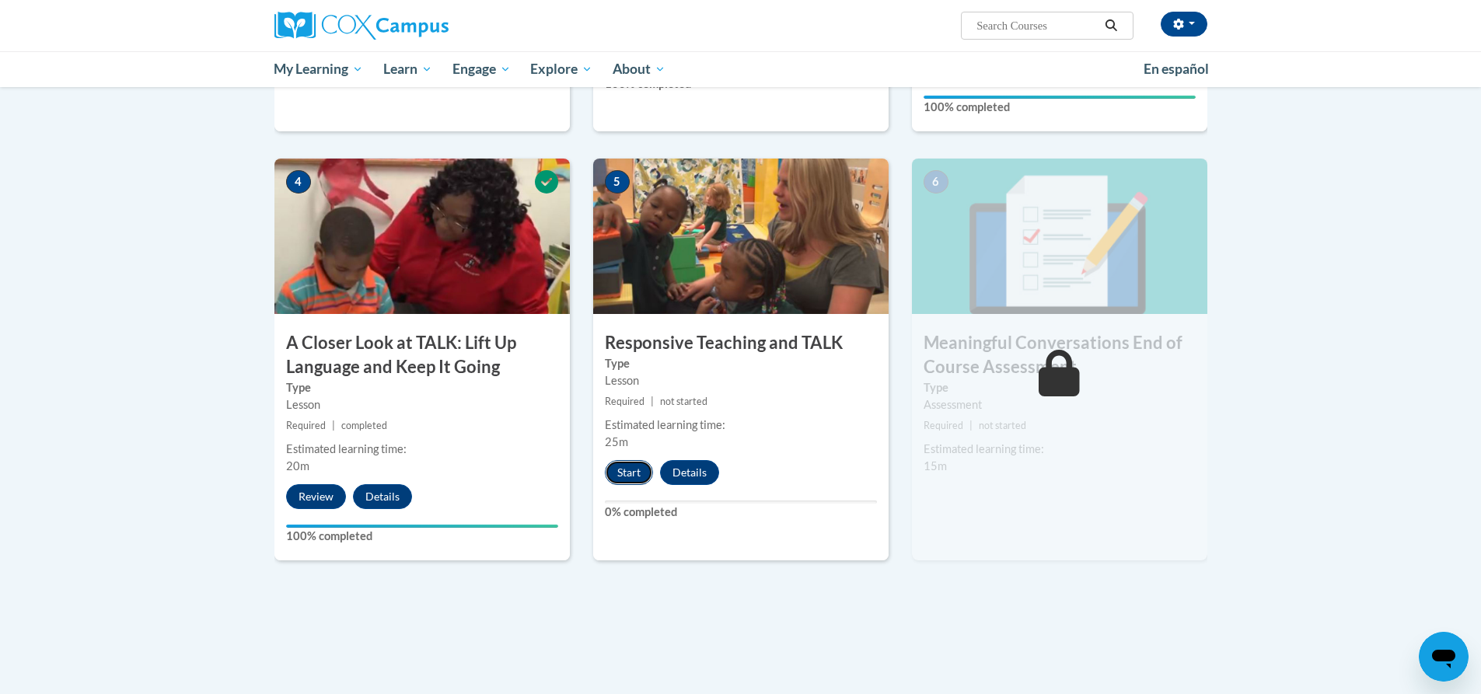
click at [626, 473] on button "Start" at bounding box center [629, 472] width 48 height 25
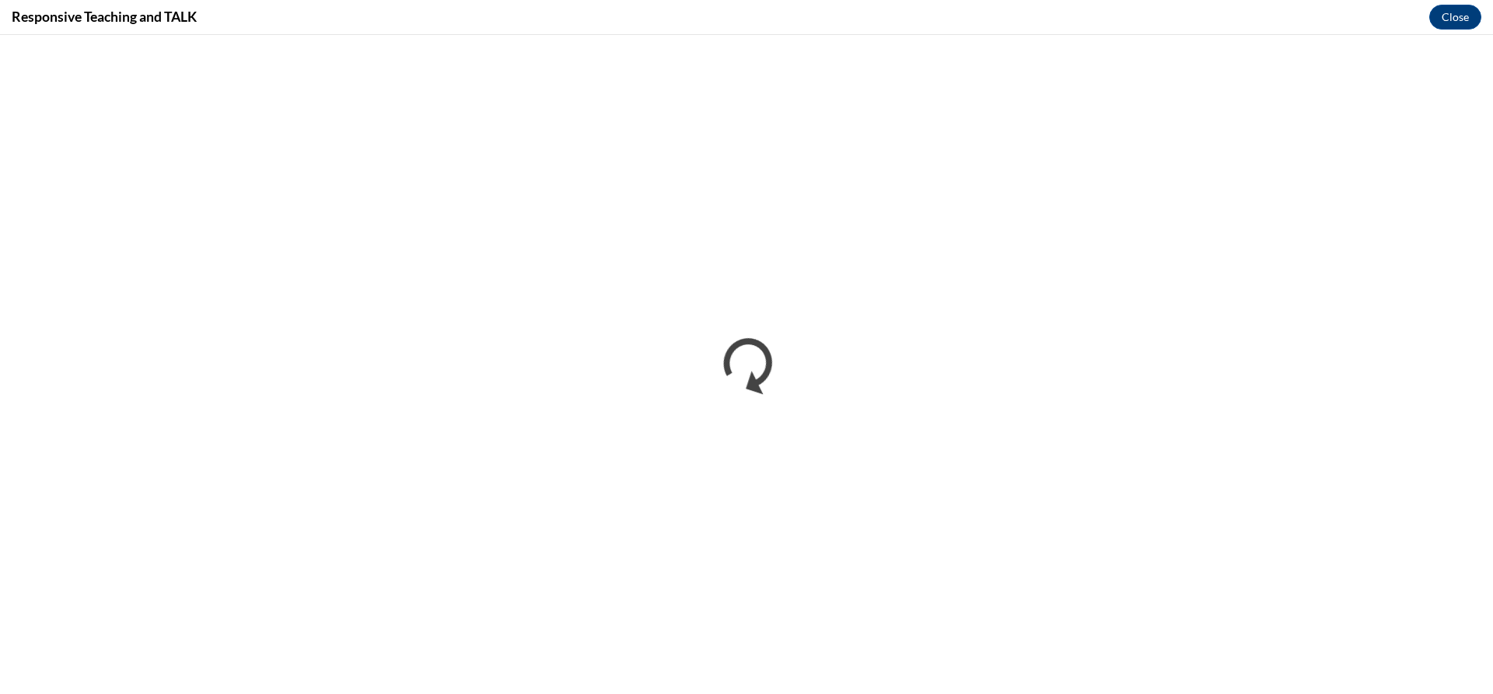
scroll to position [0, 0]
